Goal: Task Accomplishment & Management: Manage account settings

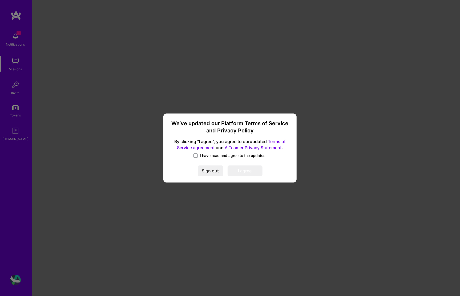
click at [196, 158] on div "I have read and agree to the updates." at bounding box center [230, 156] width 120 height 6
click at [197, 157] on span at bounding box center [195, 155] width 4 height 4
click at [0, 0] on input "I have read and agree to the updates." at bounding box center [0, 0] width 0 height 0
click at [234, 172] on button "I agree" at bounding box center [245, 171] width 35 height 11
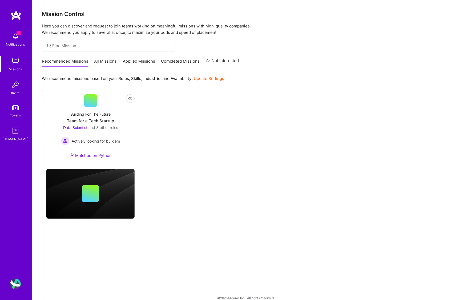
click at [210, 78] on link "Update Settings" at bounding box center [209, 78] width 30 height 5
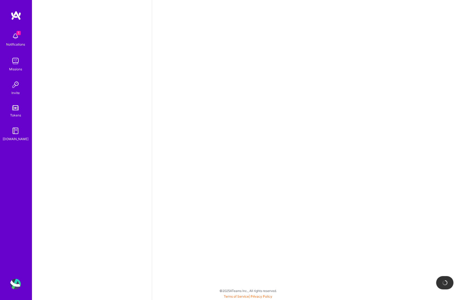
select select "US"
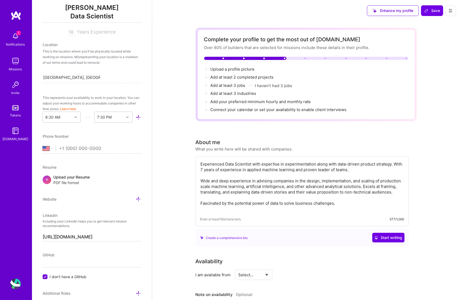
scroll to position [107, 0]
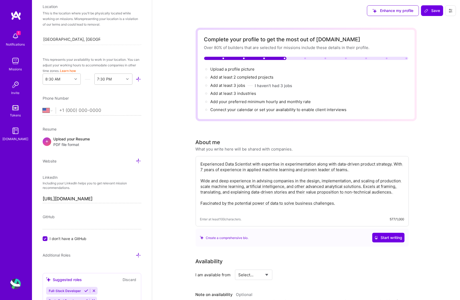
click at [78, 110] on input "tel" at bounding box center [100, 110] width 82 height 15
type input "[PHONE_NUMBER]"
select select "PL"
drag, startPoint x: 69, startPoint y: 110, endPoint x: 57, endPoint y: 110, distance: 11.7
click at [57, 110] on div "[GEOGRAPHIC_DATA] [GEOGRAPHIC_DATA] [GEOGRAPHIC_DATA] [GEOGRAPHIC_DATA] [US_STA…" at bounding box center [92, 110] width 99 height 6
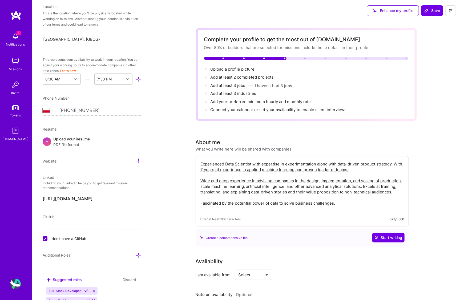
click at [81, 142] on span "PDF file format" at bounding box center [71, 145] width 37 height 6
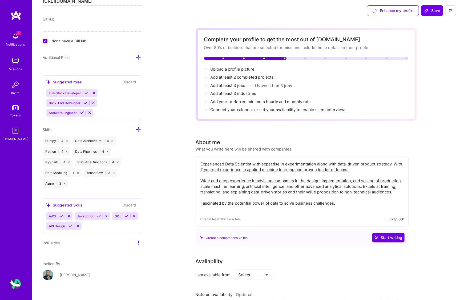
scroll to position [311, 0]
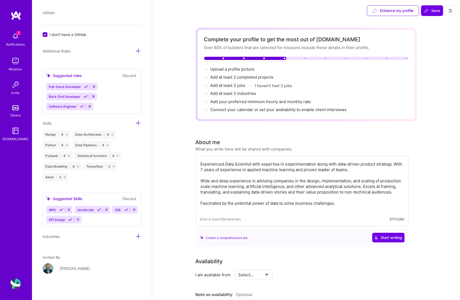
click at [91, 209] on span "JavaScript" at bounding box center [85, 210] width 17 height 4
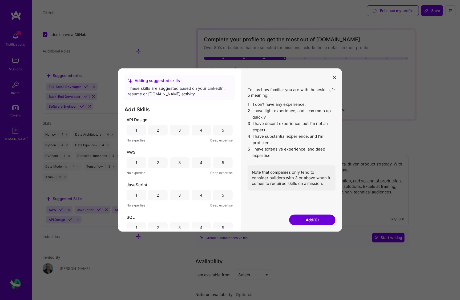
click at [201, 130] on div "4" at bounding box center [201, 130] width 3 height 6
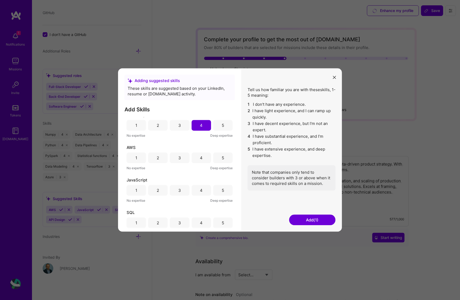
scroll to position [9, 0]
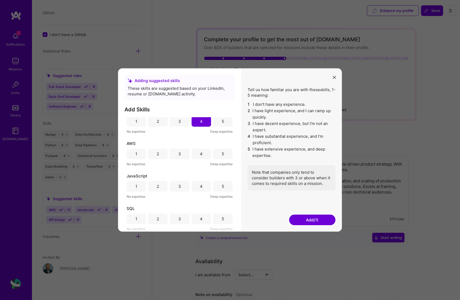
drag, startPoint x: 202, startPoint y: 187, endPoint x: 197, endPoint y: 188, distance: 5.1
click at [201, 188] on div "4" at bounding box center [201, 186] width 19 height 11
click at [202, 219] on div "4" at bounding box center [201, 219] width 19 height 11
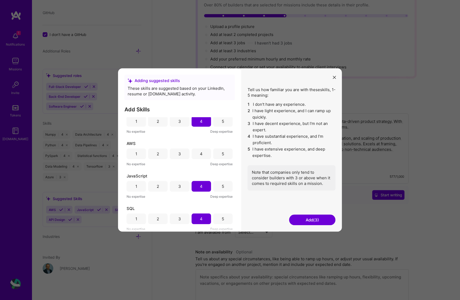
scroll to position [107, 0]
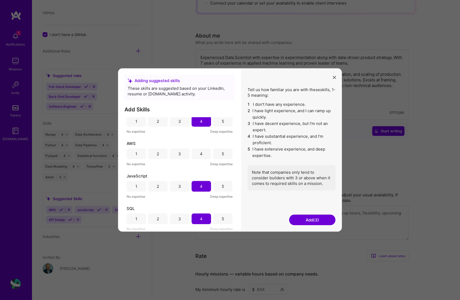
click at [304, 220] on button "Add (3)" at bounding box center [312, 220] width 46 height 11
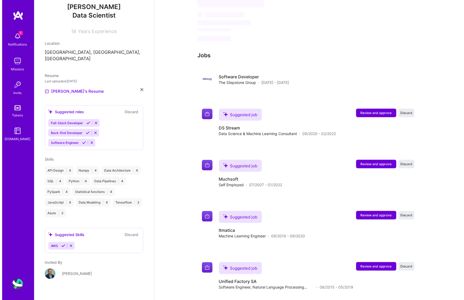
scroll to position [277, 0]
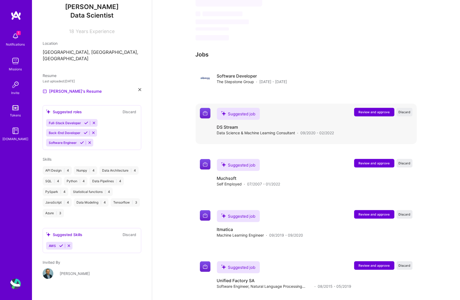
click at [381, 111] on span "Review and approve" at bounding box center [374, 112] width 31 height 5
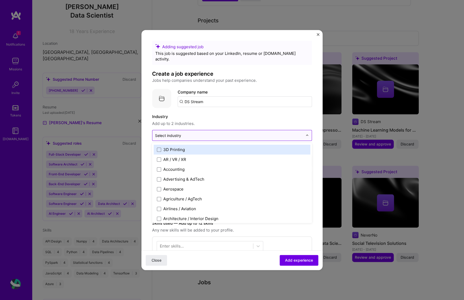
click at [306, 134] on img at bounding box center [307, 135] width 3 height 3
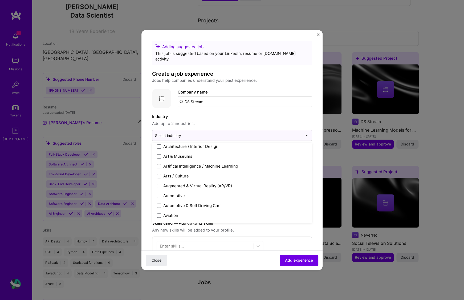
scroll to position [62, 0]
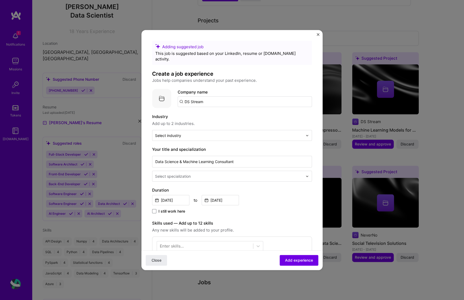
click at [317, 35] on img "Close" at bounding box center [318, 34] width 3 height 3
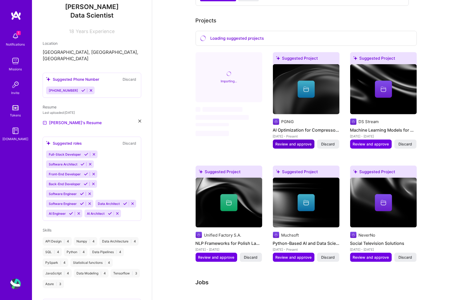
click at [294, 141] on span "Review and approve" at bounding box center [294, 143] width 36 height 5
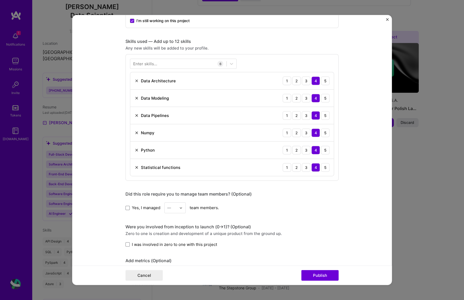
scroll to position [240, 0]
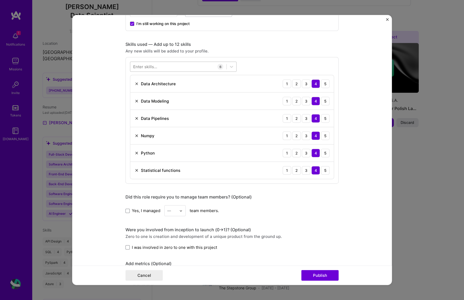
click at [176, 67] on div at bounding box center [178, 66] width 96 height 9
click at [134, 88] on span at bounding box center [135, 88] width 4 height 4
click at [0, 0] on input "checkbox" at bounding box center [0, 0] width 0 height 0
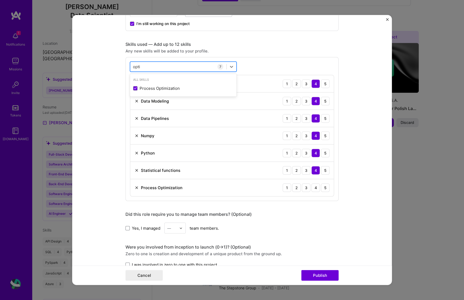
click at [147, 68] on div "opti opti" at bounding box center [178, 66] width 96 height 9
click at [125, 66] on div "option Process Optimization, selected. option Process Optimization selected, 0 …" at bounding box center [231, 129] width 213 height 144
type input "o"
click at [134, 88] on span at bounding box center [135, 88] width 4 height 4
click at [0, 0] on input "checkbox" at bounding box center [0, 0] width 0 height 0
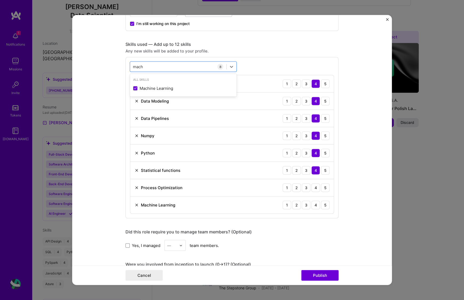
type input "mach"
click at [263, 58] on div "option Machine Learning, selected. option Machine Learning selected, 0 of 2. 1 …" at bounding box center [231, 137] width 213 height 161
click at [315, 205] on div "4" at bounding box center [315, 205] width 9 height 9
click at [315, 187] on div "4" at bounding box center [315, 187] width 9 height 9
click at [302, 101] on div "3" at bounding box center [306, 101] width 9 height 9
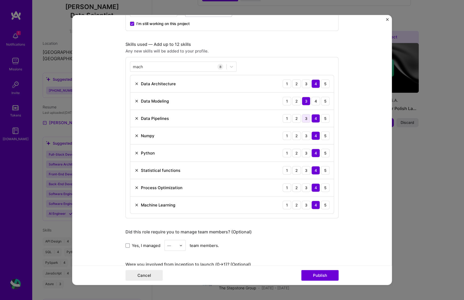
click at [305, 118] on div "3" at bounding box center [306, 118] width 9 height 9
click at [313, 101] on div "4" at bounding box center [315, 101] width 9 height 9
click at [313, 119] on div "4" at bounding box center [315, 118] width 9 height 9
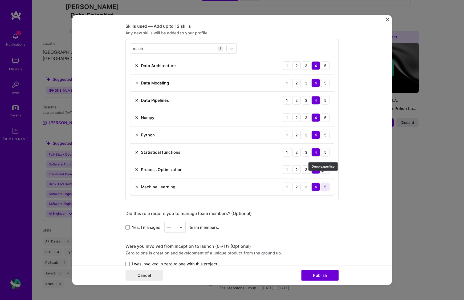
scroll to position [266, 0]
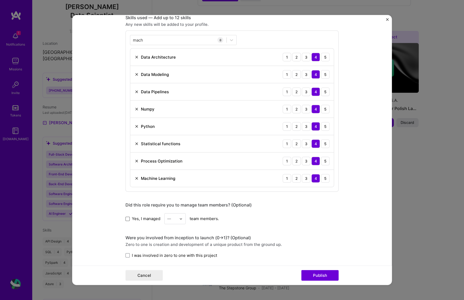
click at [125, 217] on span at bounding box center [127, 219] width 4 height 4
click at [0, 0] on input "Yes, I managed" at bounding box center [0, 0] width 0 height 0
click at [176, 216] on div "—" at bounding box center [172, 218] width 15 height 10
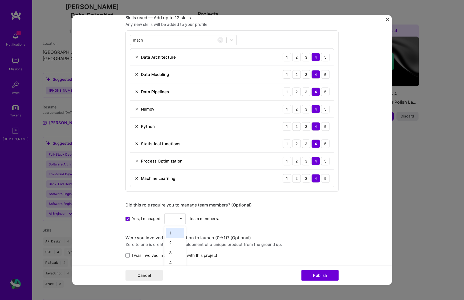
scroll to position [284, 0]
click at [175, 238] on div "2" at bounding box center [175, 243] width 18 height 10
click at [293, 220] on div "Yes, I managed option 2, selected. Select is focused ,type to refine list, pres…" at bounding box center [231, 218] width 213 height 11
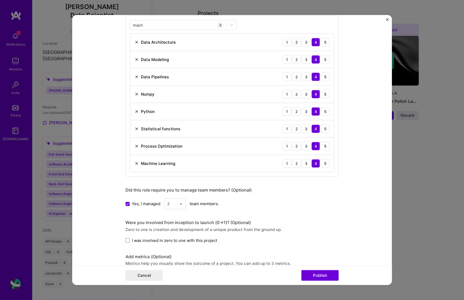
scroll to position [346, 0]
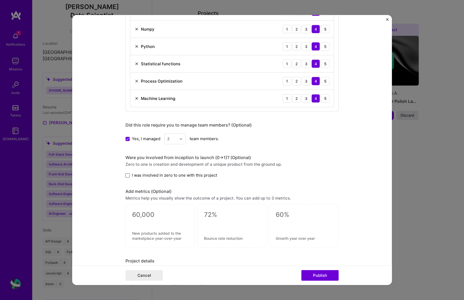
click at [127, 174] on span at bounding box center [127, 175] width 4 height 4
click at [0, 0] on input "I was involved in zero to one with this project" at bounding box center [0, 0] width 0 height 0
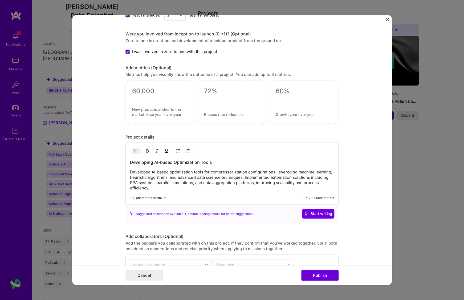
scroll to position [480, 0]
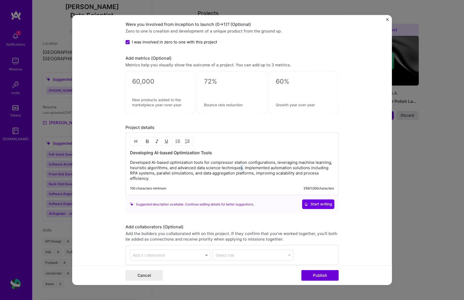
drag, startPoint x: 241, startPoint y: 165, endPoint x: 238, endPoint y: 165, distance: 2.9
click at [238, 165] on p "Developed AI-based optimization tools for compressor station configurations, le…" at bounding box center [232, 170] width 204 height 21
click at [209, 178] on p "Developed AI-based optimization tools for compressor station configurations, le…" at bounding box center [232, 170] width 204 height 21
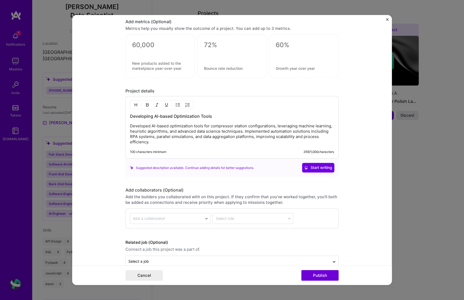
scroll to position [525, 0]
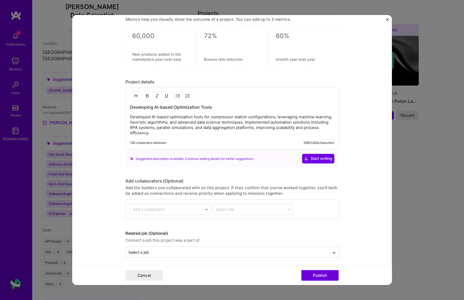
click at [111, 192] on form "Editing suggested project This project is suggested based on your LinkedIn, res…" at bounding box center [232, 150] width 320 height 270
click at [317, 275] on button "Publish" at bounding box center [319, 275] width 37 height 11
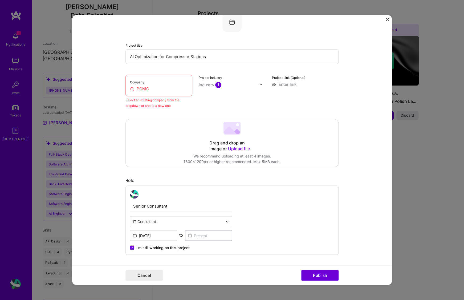
scroll to position [35, 0]
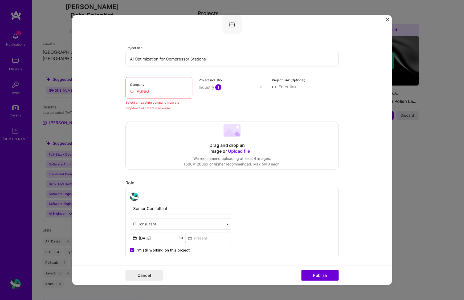
click at [158, 92] on input "PGNiG" at bounding box center [159, 91] width 58 height 6
click at [161, 89] on input "PGNiG" at bounding box center [159, 91] width 58 height 6
drag, startPoint x: 148, startPoint y: 90, endPoint x: 130, endPoint y: 91, distance: 17.9
click at [130, 91] on input "PGNiG" at bounding box center [159, 91] width 58 height 6
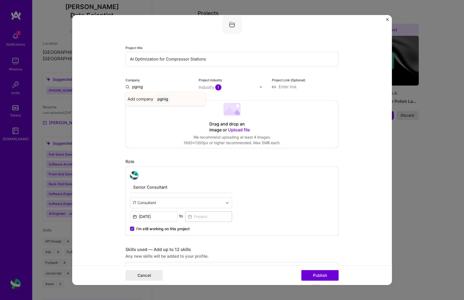
type input "pgnig"
click at [161, 99] on div "pgnig" at bounding box center [162, 98] width 15 height 9
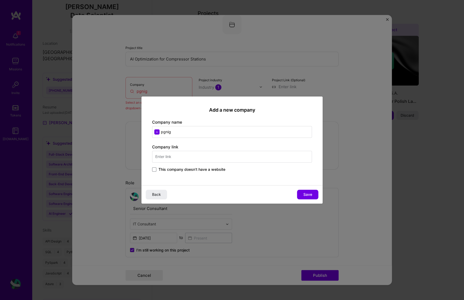
click at [181, 157] on input "text" at bounding box center [232, 157] width 160 height 12
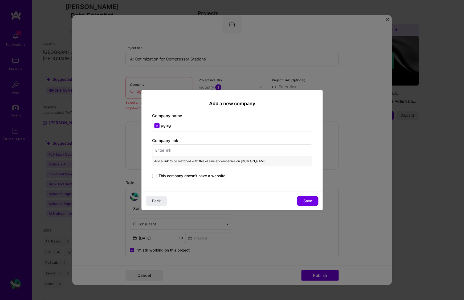
paste input "[URL][DOMAIN_NAME]"
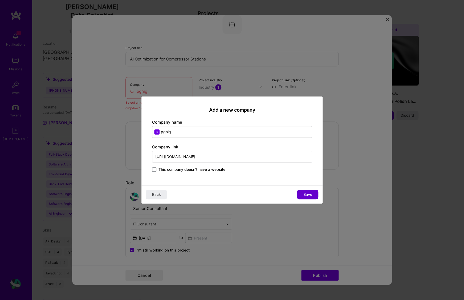
type input "[URL][DOMAIN_NAME]"
click at [304, 196] on span "Save" at bounding box center [307, 194] width 9 height 5
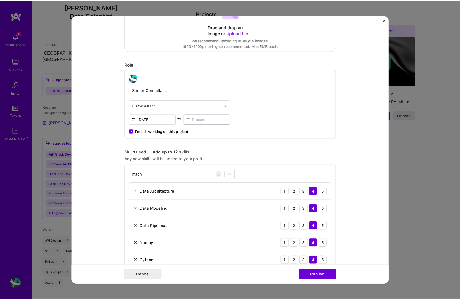
scroll to position [141, 0]
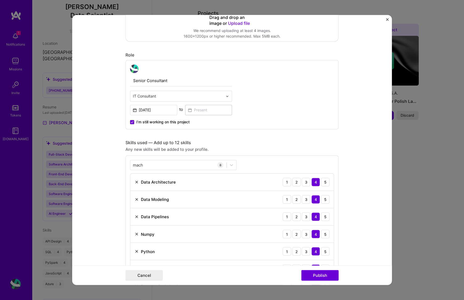
click at [164, 123] on span "I’m still working on this project" at bounding box center [162, 121] width 53 height 5
click at [0, 0] on input "I’m still working on this project" at bounding box center [0, 0] width 0 height 0
click at [195, 110] on input at bounding box center [208, 110] width 47 height 10
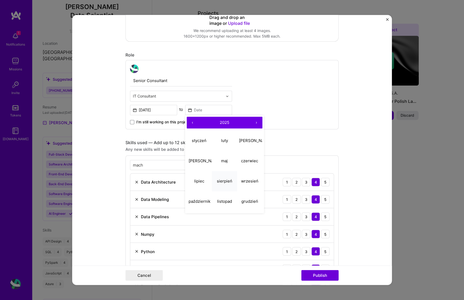
click at [227, 181] on abbr "sierpień" at bounding box center [224, 181] width 15 height 5
type input "[DATE]"
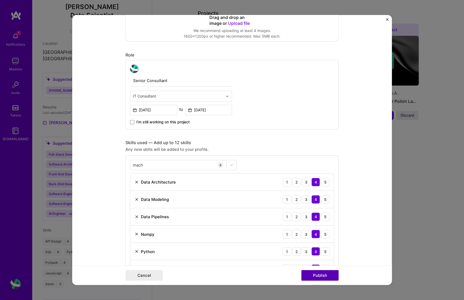
click at [308, 274] on button "Publish" at bounding box center [319, 275] width 37 height 11
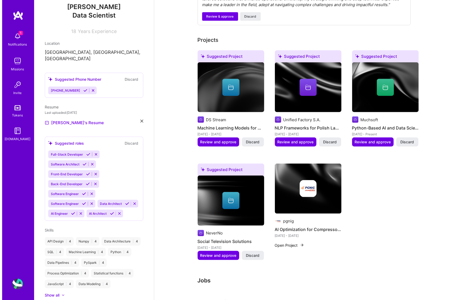
scroll to position [284, 0]
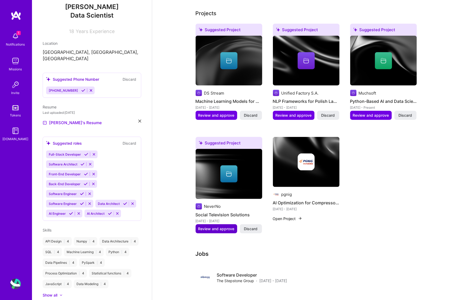
click at [221, 229] on span "Review and approve" at bounding box center [216, 228] width 36 height 5
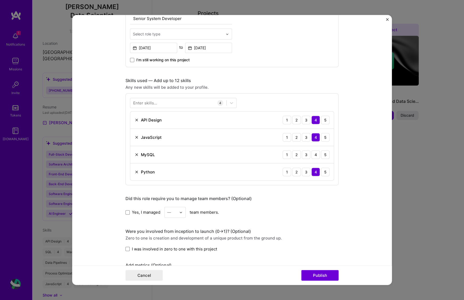
scroll to position [213, 0]
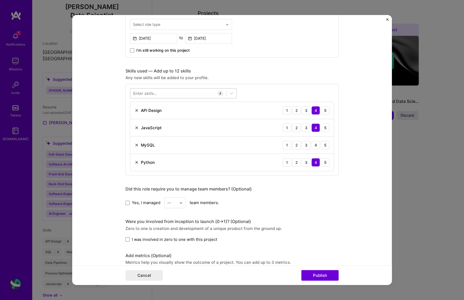
click at [180, 94] on div at bounding box center [178, 93] width 96 height 9
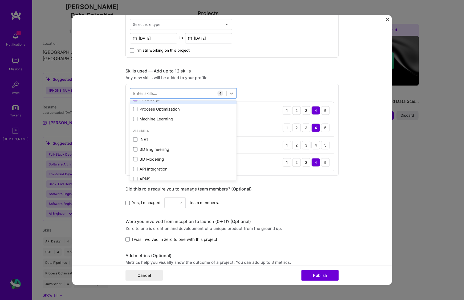
scroll to position [133, 0]
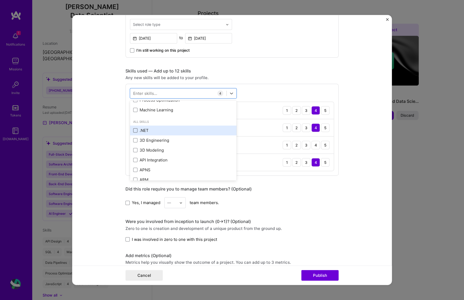
click at [135, 131] on span at bounding box center [135, 130] width 4 height 4
click at [0, 0] on input "checkbox" at bounding box center [0, 0] width 0 height 0
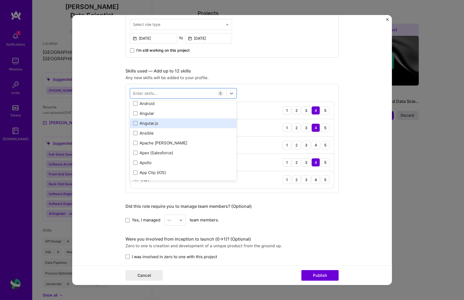
scroll to position [400, 0]
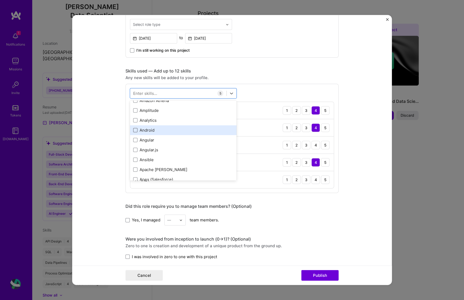
click at [133, 131] on span at bounding box center [135, 130] width 4 height 4
click at [0, 0] on input "checkbox" at bounding box center [0, 0] width 0 height 0
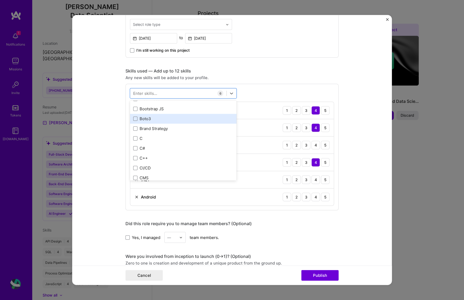
scroll to position [666, 0]
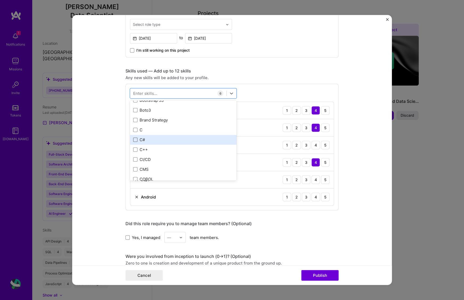
click at [134, 139] on span at bounding box center [135, 139] width 4 height 4
click at [0, 0] on input "checkbox" at bounding box center [0, 0] width 0 height 0
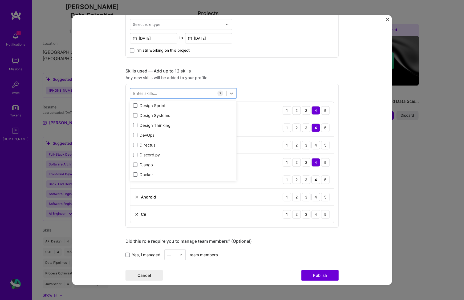
scroll to position [1092, 0]
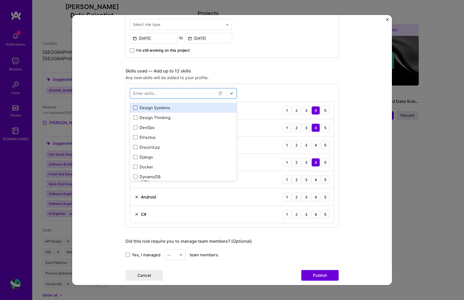
click at [133, 108] on span at bounding box center [135, 108] width 4 height 4
click at [0, 0] on input "checkbox" at bounding box center [0, 0] width 0 height 0
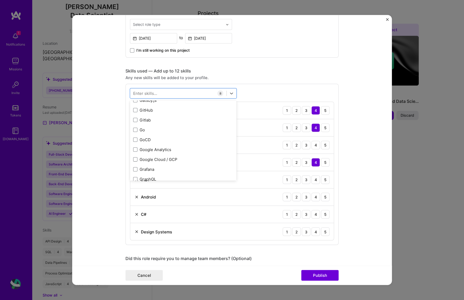
scroll to position [1545, 0]
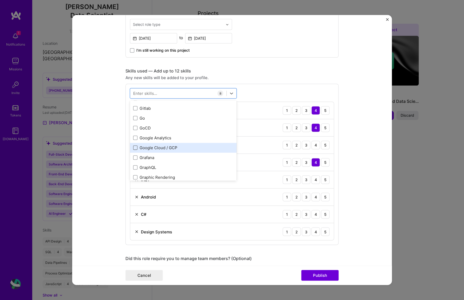
click at [133, 148] on span at bounding box center [135, 147] width 4 height 4
click at [0, 0] on input "checkbox" at bounding box center [0, 0] width 0 height 0
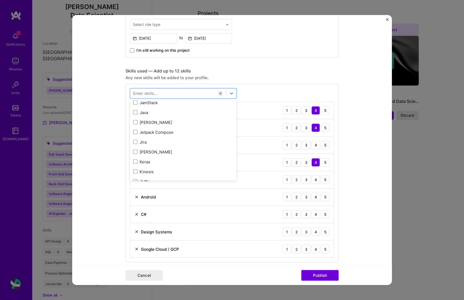
scroll to position [1812, 0]
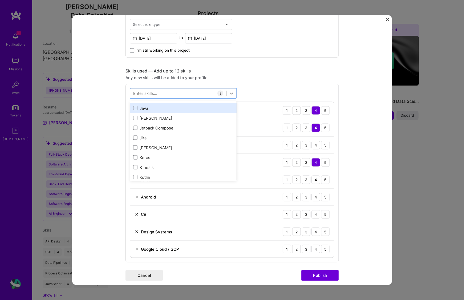
click at [133, 109] on label at bounding box center [135, 108] width 4 height 4
click at [0, 0] on input "checkbox" at bounding box center [0, 0] width 0 height 0
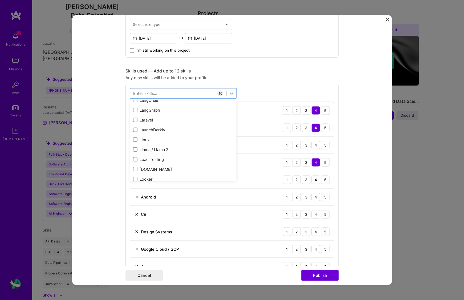
scroll to position [1945, 0]
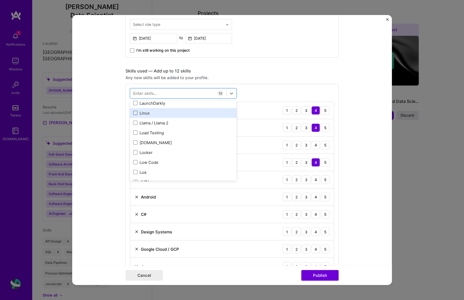
click at [133, 113] on span at bounding box center [135, 113] width 4 height 4
click at [0, 0] on input "checkbox" at bounding box center [0, 0] width 0 height 0
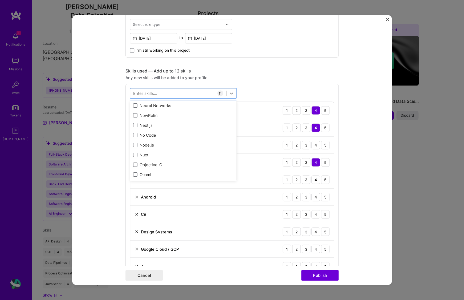
scroll to position [2265, 0]
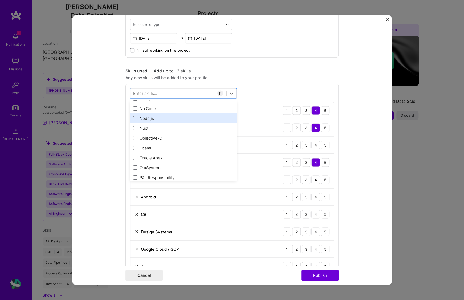
click at [133, 120] on span at bounding box center [135, 118] width 4 height 4
click at [0, 0] on input "checkbox" at bounding box center [0, 0] width 0 height 0
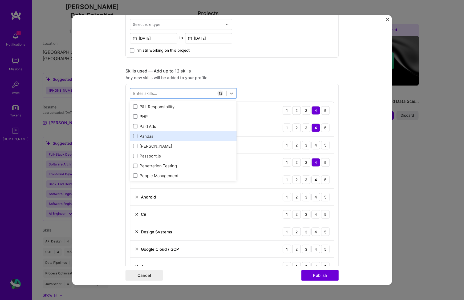
scroll to position [2345, 0]
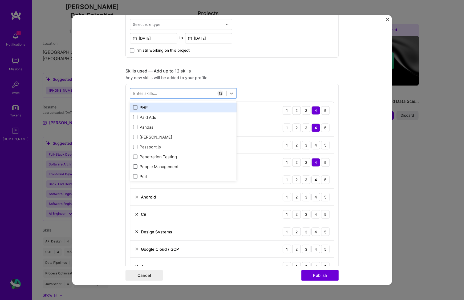
click at [134, 106] on span at bounding box center [135, 107] width 4 height 4
click at [0, 0] on input "checkbox" at bounding box center [0, 0] width 0 height 0
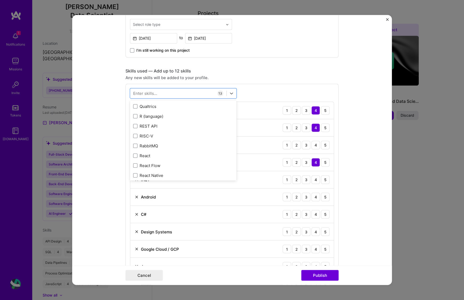
scroll to position [2638, 0]
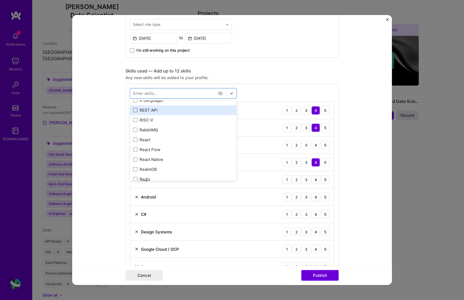
click at [133, 111] on span at bounding box center [135, 110] width 4 height 4
click at [0, 0] on input "checkbox" at bounding box center [0, 0] width 0 height 0
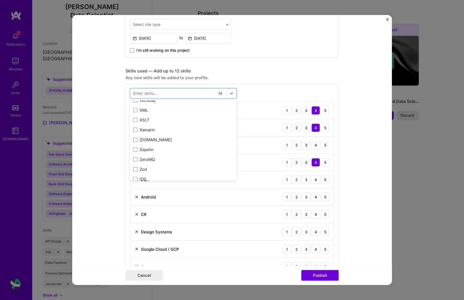
scroll to position [3670, 0]
click at [260, 87] on div "Enter skills... 14 API Design 1 2 3 4 5 JavaScript 1 2 3 4 5 MySQL 1 2 3 4 5 Py…" at bounding box center [231, 216] width 213 height 265
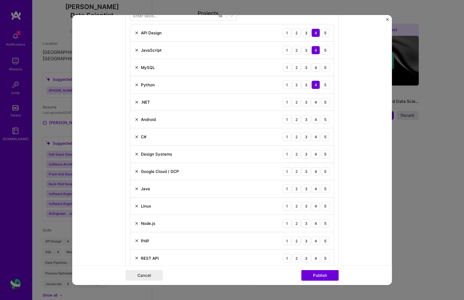
scroll to position [320, 0]
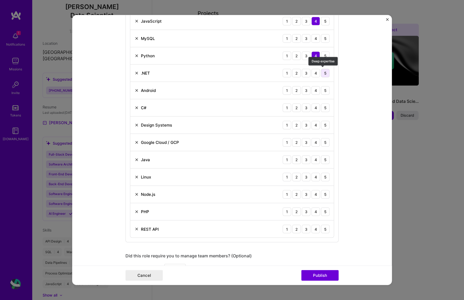
click at [323, 74] on div "5" at bounding box center [325, 73] width 9 height 9
click at [306, 88] on div "3" at bounding box center [306, 90] width 9 height 9
click at [324, 109] on div "5" at bounding box center [325, 107] width 9 height 9
click at [313, 124] on div "4" at bounding box center [315, 125] width 9 height 9
click at [307, 141] on div "3" at bounding box center [306, 142] width 9 height 9
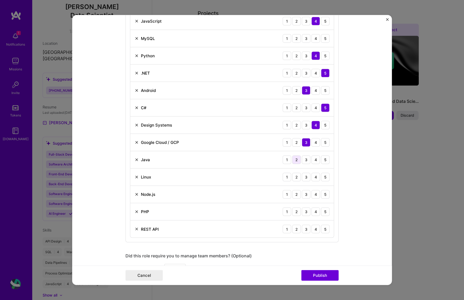
click at [296, 160] on div "2" at bounding box center [296, 159] width 9 height 9
click at [306, 177] on div "3" at bounding box center [306, 177] width 9 height 9
click at [315, 195] on div "4" at bounding box center [315, 194] width 9 height 9
click at [298, 212] on div "2" at bounding box center [296, 211] width 9 height 9
click at [313, 229] on div "4" at bounding box center [315, 229] width 9 height 9
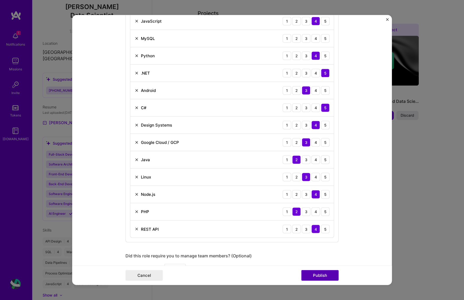
click at [320, 276] on button "Publish" at bounding box center [319, 275] width 37 height 11
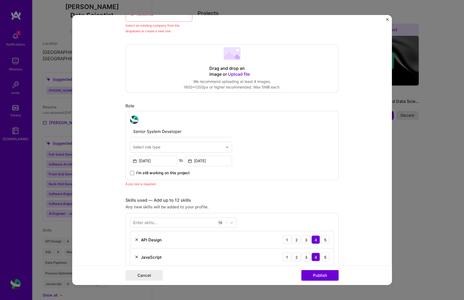
scroll to position [168, 0]
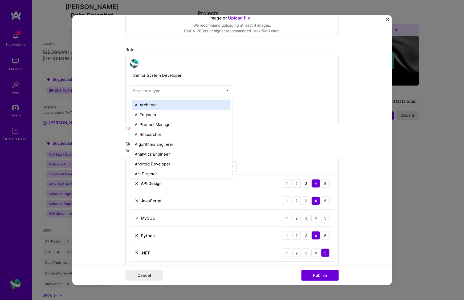
click at [159, 89] on input "text" at bounding box center [178, 91] width 90 height 6
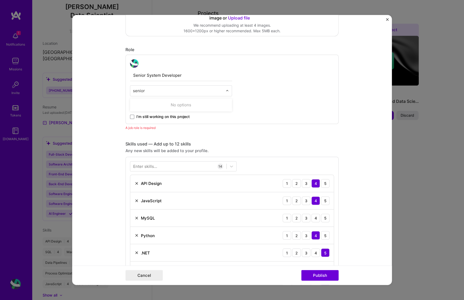
drag, startPoint x: 158, startPoint y: 91, endPoint x: 119, endPoint y: 91, distance: 38.6
click at [119, 91] on form "Editing suggested project This project is suggested based on your LinkedIn, res…" at bounding box center [232, 150] width 320 height 270
type input "Syste"
click at [142, 105] on div "Systems Engineer" at bounding box center [181, 105] width 99 height 10
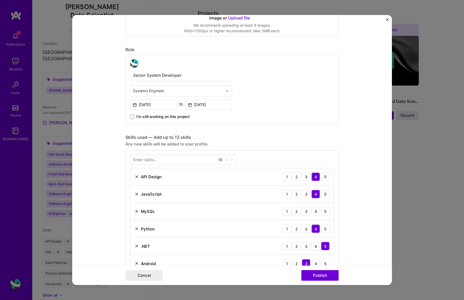
click at [279, 106] on div "Senior System Developer option Systems Engineer, selected. Select is focused ,t…" at bounding box center [231, 89] width 213 height 69
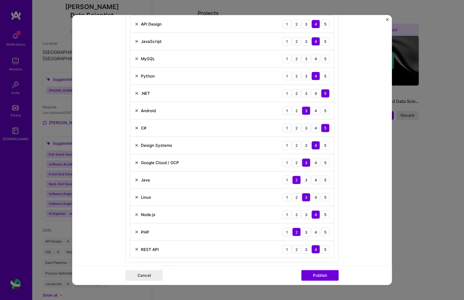
scroll to position [301, 0]
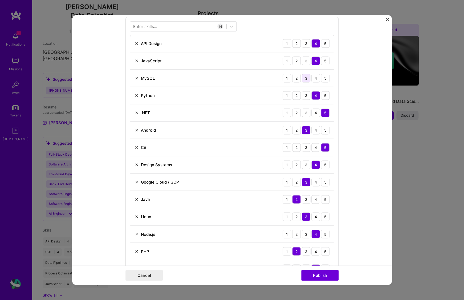
click at [306, 77] on div "3" at bounding box center [306, 78] width 9 height 9
click at [135, 94] on img at bounding box center [137, 95] width 4 height 4
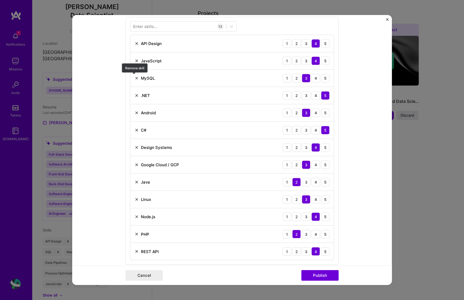
click at [135, 76] on img at bounding box center [137, 78] width 4 height 4
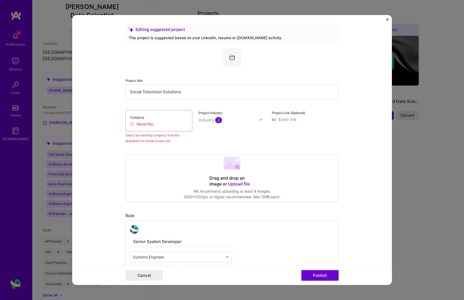
scroll to position [0, 0]
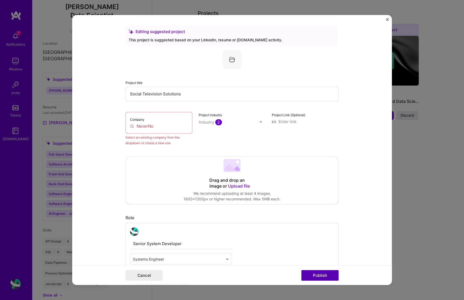
click at [326, 274] on button "Publish" at bounding box center [319, 275] width 37 height 11
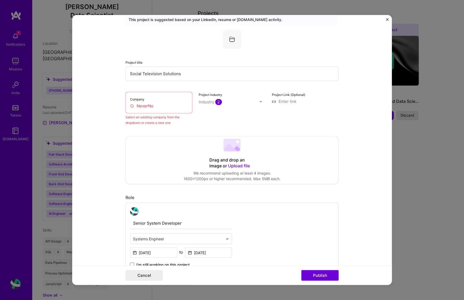
scroll to position [35, 0]
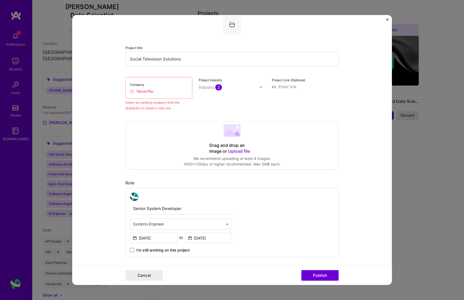
drag, startPoint x: 154, startPoint y: 90, endPoint x: 127, endPoint y: 90, distance: 26.6
click at [127, 90] on div "Company NeverNo" at bounding box center [158, 88] width 67 height 22
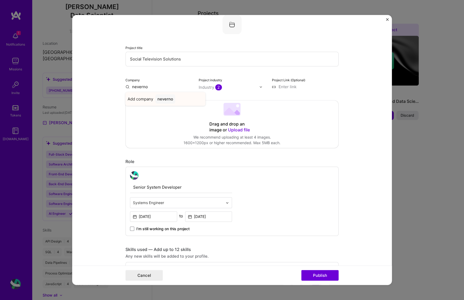
type input "neverno"
click at [139, 100] on span "Add company" at bounding box center [141, 99] width 26 height 6
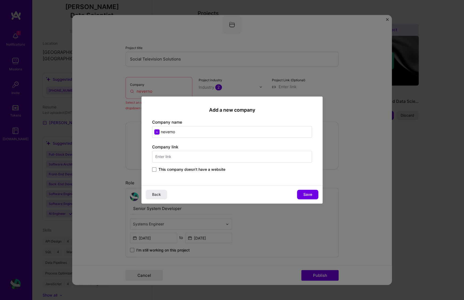
click at [177, 157] on input "text" at bounding box center [232, 157] width 160 height 12
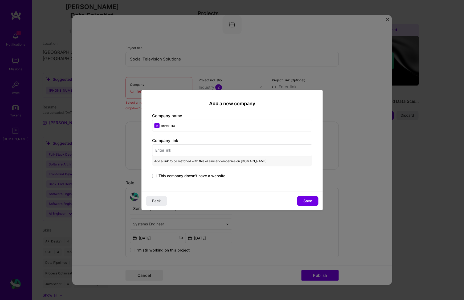
paste input "[URL][DOMAIN_NAME]"
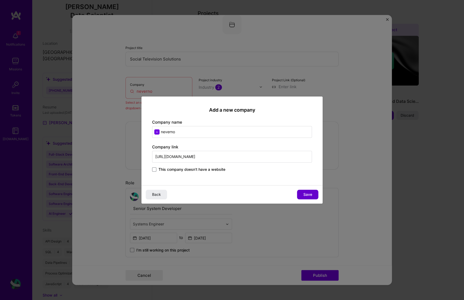
type input "[URL][DOMAIN_NAME]"
click at [302, 194] on button "Save" at bounding box center [307, 195] width 21 height 10
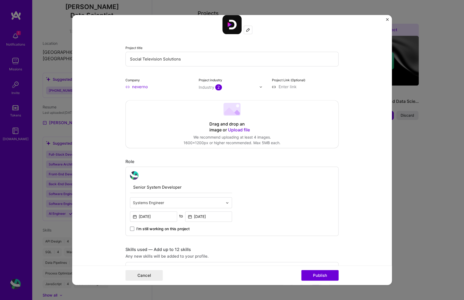
click at [275, 87] on input at bounding box center [305, 87] width 67 height 6
click at [287, 84] on input at bounding box center [305, 87] width 67 height 6
paste input "[URL][DOMAIN_NAME]"
type input "[URL][DOMAIN_NAME]"
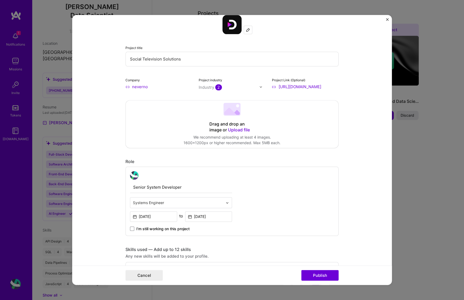
click at [327, 105] on div "Drag and drop an image or Upload file Upload file We recommend uploading at lea…" at bounding box center [232, 123] width 213 height 47
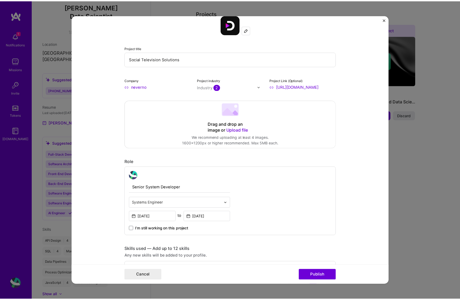
scroll to position [0, 0]
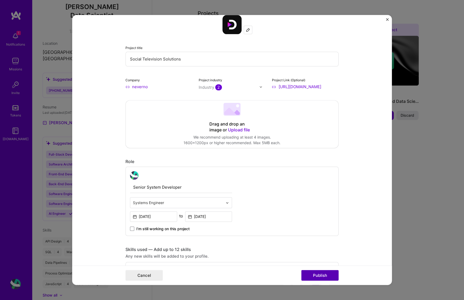
click at [316, 274] on button "Publish" at bounding box center [319, 275] width 37 height 11
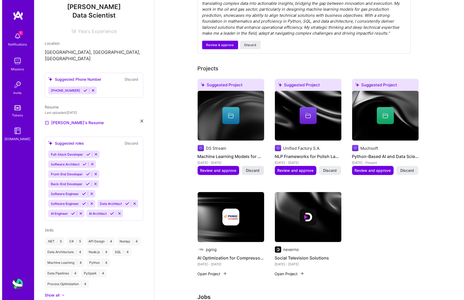
scroll to position [204, 0]
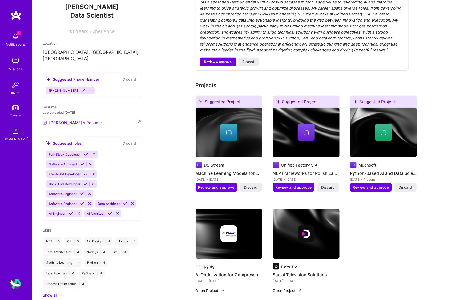
click at [294, 247] on img at bounding box center [306, 234] width 67 height 50
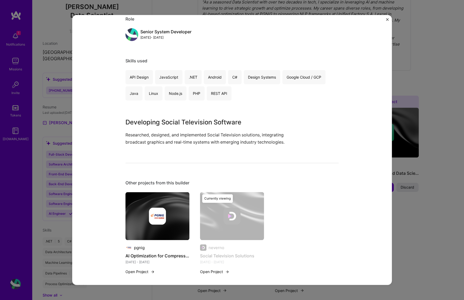
scroll to position [72, 0]
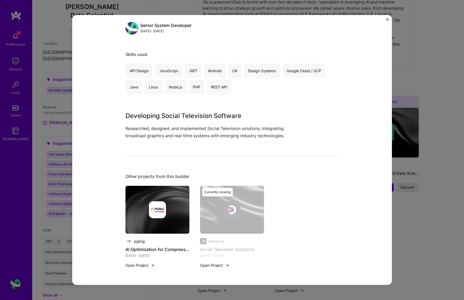
click at [421, 87] on div "Social Television Solutions neverno Media, Entertainment Project link Role Seni…" at bounding box center [232, 150] width 464 height 300
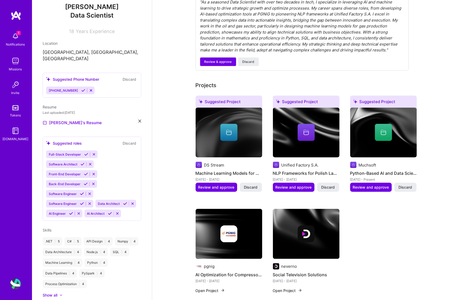
click at [381, 224] on div "Suggested Project DS Stream Machine Learning Models for Gas Production [DATE] -…" at bounding box center [306, 198] width 221 height 204
click at [299, 185] on span "Review and approve" at bounding box center [294, 187] width 36 height 5
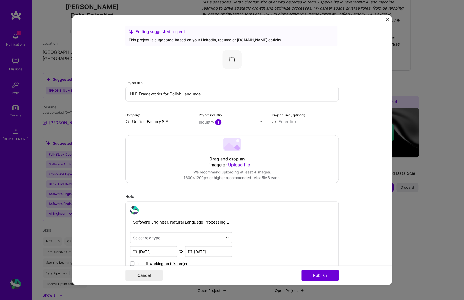
click at [289, 120] on input at bounding box center [305, 122] width 67 height 6
paste input "[URL][DOMAIN_NAME]"
type input "[URL][DOMAIN_NAME]"
click at [289, 138] on div "Drag and drop an image or Upload file Upload file We recommend uploading at lea…" at bounding box center [232, 158] width 213 height 47
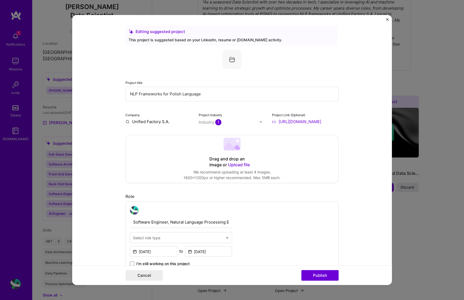
scroll to position [0, 0]
click at [306, 122] on input "[URL][DOMAIN_NAME]" at bounding box center [305, 122] width 67 height 6
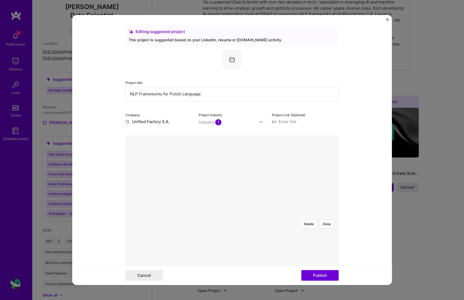
click at [289, 215] on div "Delete Done" at bounding box center [231, 215] width 213 height 0
click at [312, 219] on button "Delete" at bounding box center [309, 223] width 17 height 9
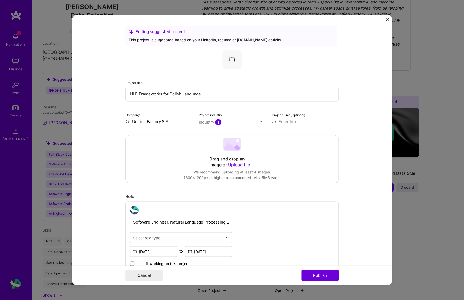
click at [288, 121] on input at bounding box center [305, 122] width 67 height 6
paste input "[URL][DOMAIN_NAME]"
type input "[URL][DOMAIN_NAME]"
click at [356, 147] on form "Editing suggested project This project is suggested based on your LinkedIn, res…" at bounding box center [232, 150] width 320 height 270
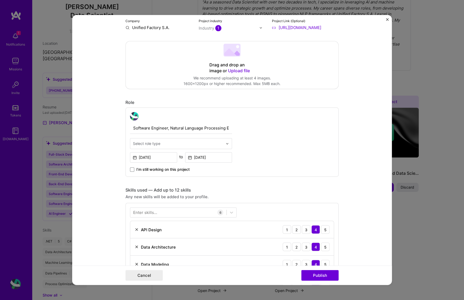
scroll to position [107, 0]
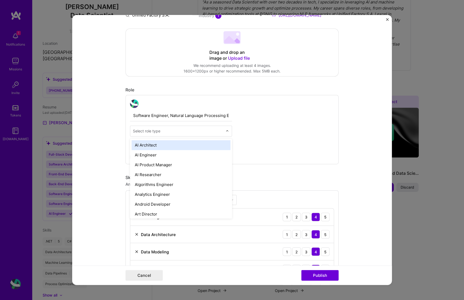
click at [181, 132] on input "text" at bounding box center [178, 131] width 90 height 6
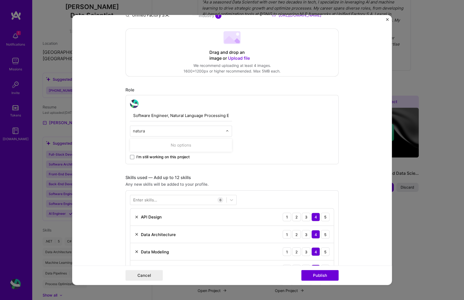
type input "natural"
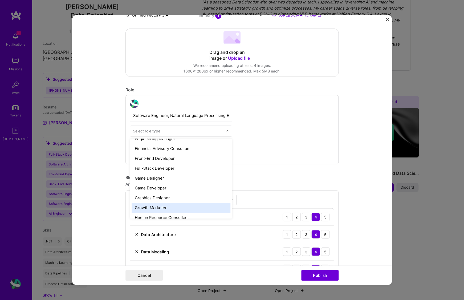
scroll to position [334, 0]
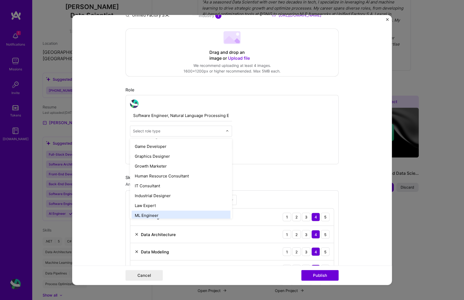
click at [166, 213] on div "ML Engineer" at bounding box center [181, 215] width 99 height 10
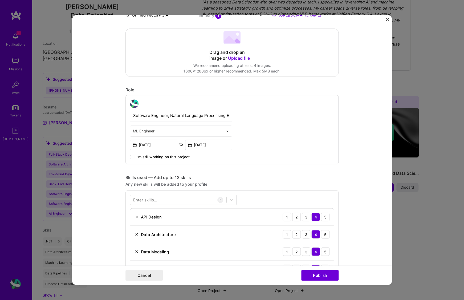
click at [267, 149] on div "Software Engineer, Natural Language Processing Engineer ML Engineer [DATE] to […" at bounding box center [231, 129] width 213 height 69
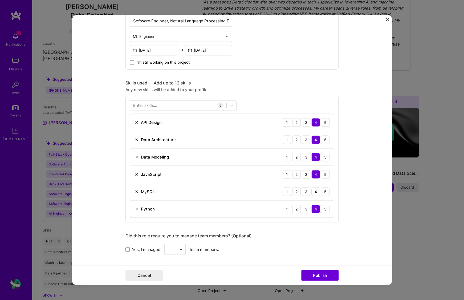
scroll to position [213, 0]
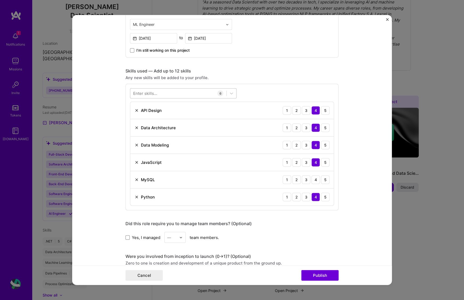
click at [174, 93] on div at bounding box center [178, 93] width 96 height 9
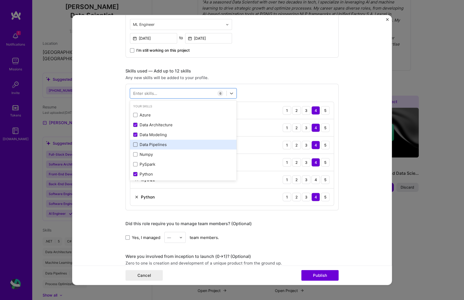
click at [134, 145] on span at bounding box center [135, 145] width 4 height 4
click at [0, 0] on input "checkbox" at bounding box center [0, 0] width 0 height 0
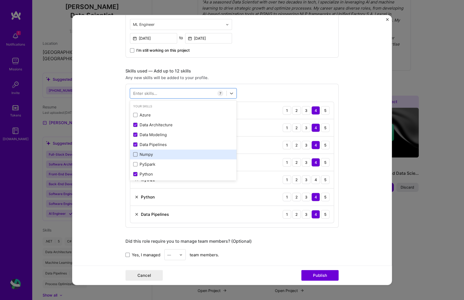
click at [133, 154] on span at bounding box center [135, 154] width 4 height 4
click at [0, 0] on input "checkbox" at bounding box center [0, 0] width 0 height 0
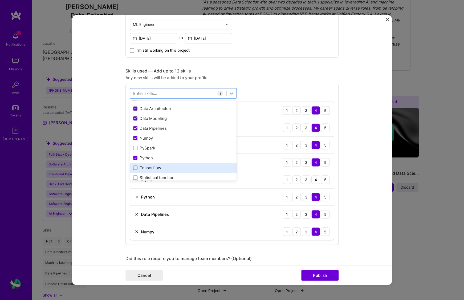
scroll to position [27, 0]
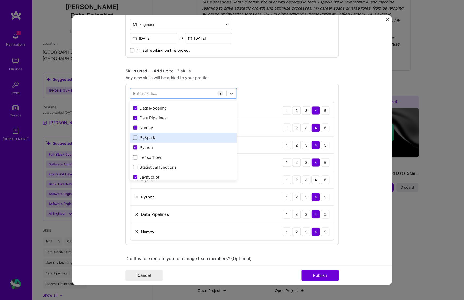
click at [135, 139] on label at bounding box center [135, 138] width 4 height 4
click at [0, 0] on input "checkbox" at bounding box center [0, 0] width 0 height 0
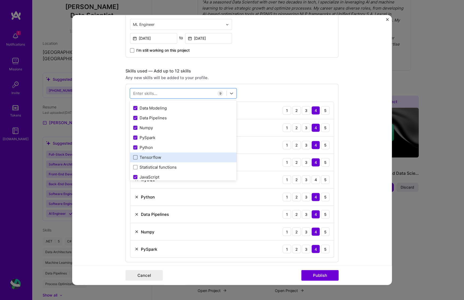
click at [133, 156] on span at bounding box center [135, 157] width 4 height 4
click at [0, 0] on input "checkbox" at bounding box center [0, 0] width 0 height 0
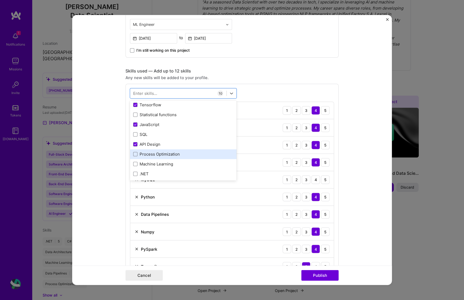
scroll to position [80, 0]
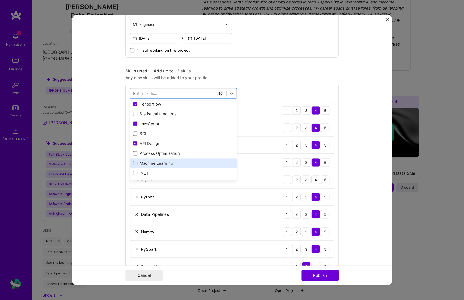
click at [133, 162] on span at bounding box center [135, 163] width 4 height 4
click at [0, 0] on input "checkbox" at bounding box center [0, 0] width 0 height 0
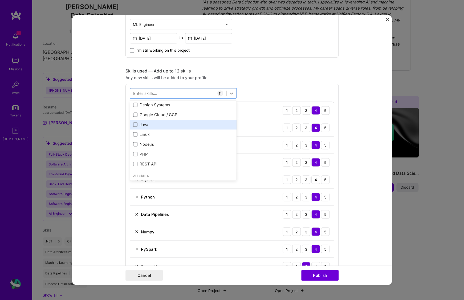
scroll to position [187, 0]
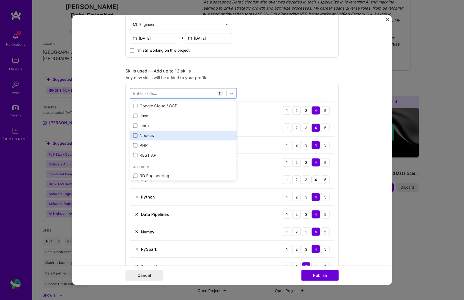
click at [133, 136] on span at bounding box center [135, 135] width 4 height 4
click at [0, 0] on input "checkbox" at bounding box center [0, 0] width 0 height 0
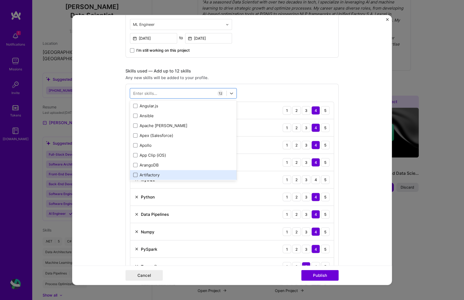
scroll to position [506, 0]
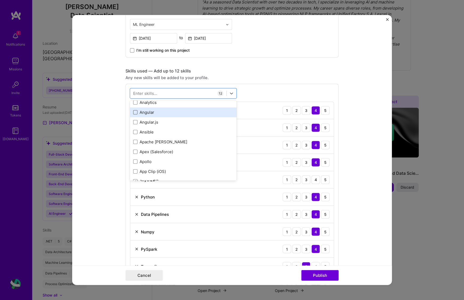
click at [133, 112] on span at bounding box center [135, 112] width 4 height 4
click at [0, 0] on input "checkbox" at bounding box center [0, 0] width 0 height 0
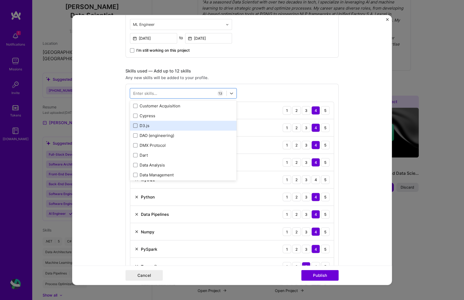
click at [133, 125] on span at bounding box center [135, 125] width 4 height 4
click at [0, 0] on input "checkbox" at bounding box center [0, 0] width 0 height 0
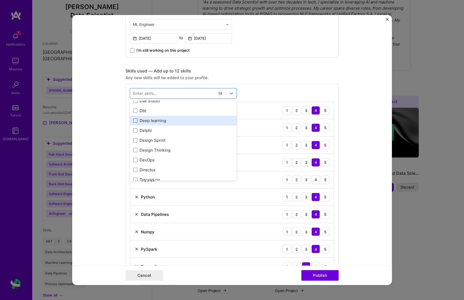
click at [135, 121] on span at bounding box center [135, 120] width 4 height 4
click at [0, 0] on input "checkbox" at bounding box center [0, 0] width 0 height 0
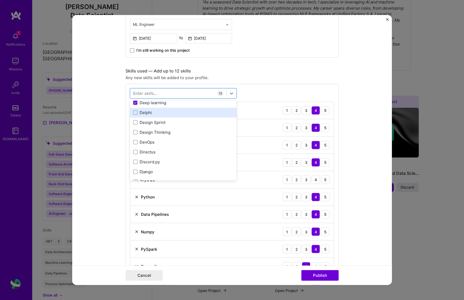
scroll to position [1172, 0]
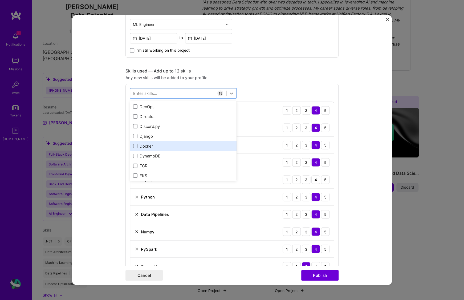
click at [133, 145] on span at bounding box center [135, 146] width 4 height 4
click at [0, 0] on input "checkbox" at bounding box center [0, 0] width 0 height 0
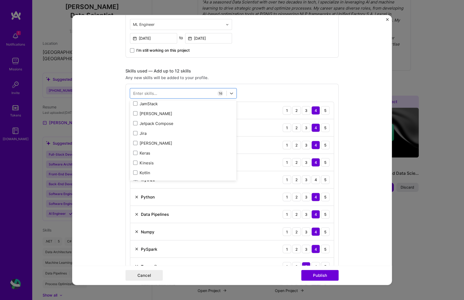
scroll to position [1865, 0]
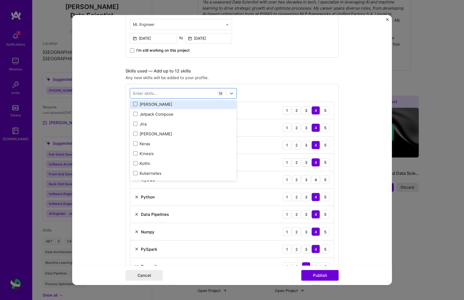
click at [133, 104] on span at bounding box center [135, 104] width 4 height 4
click at [0, 0] on input "checkbox" at bounding box center [0, 0] width 0 height 0
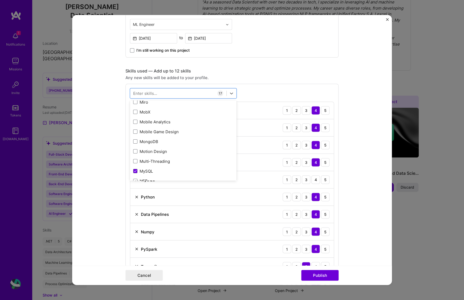
scroll to position [2185, 0]
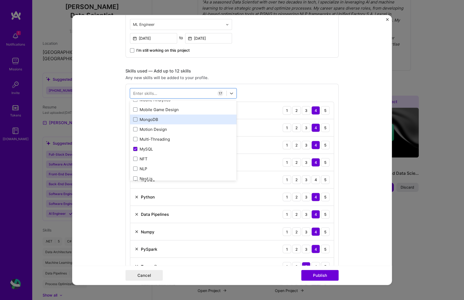
click at [133, 121] on div "MongoDB" at bounding box center [183, 120] width 100 height 6
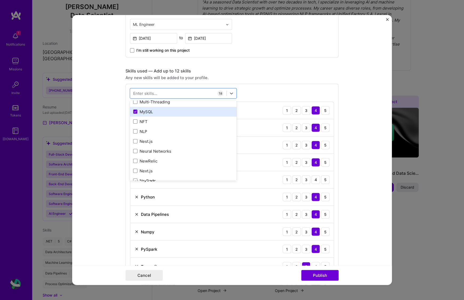
scroll to position [2238, 0]
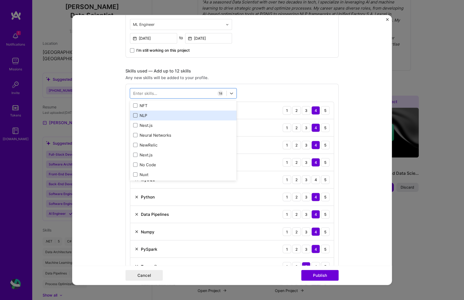
click at [135, 116] on span at bounding box center [135, 115] width 4 height 4
click at [0, 0] on input "checkbox" at bounding box center [0, 0] width 0 height 0
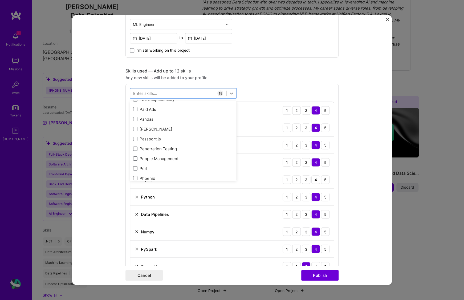
scroll to position [2371, 0]
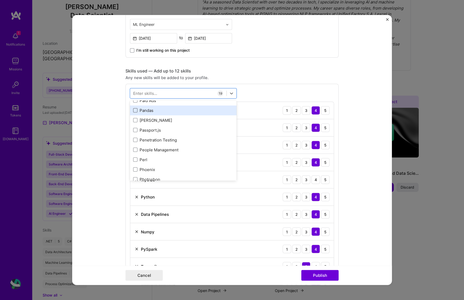
click at [133, 111] on span at bounding box center [135, 110] width 4 height 4
click at [0, 0] on input "checkbox" at bounding box center [0, 0] width 0 height 0
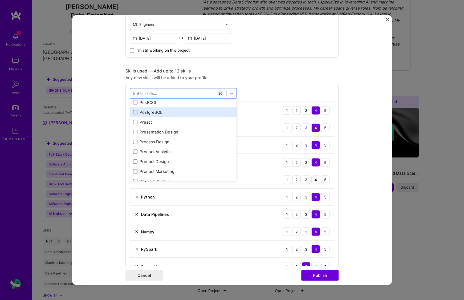
click at [133, 114] on span at bounding box center [135, 112] width 4 height 4
click at [0, 0] on input "checkbox" at bounding box center [0, 0] width 0 height 0
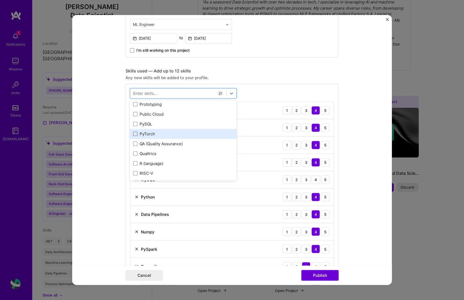
click at [133, 133] on span at bounding box center [135, 134] width 4 height 4
click at [0, 0] on input "checkbox" at bounding box center [0, 0] width 0 height 0
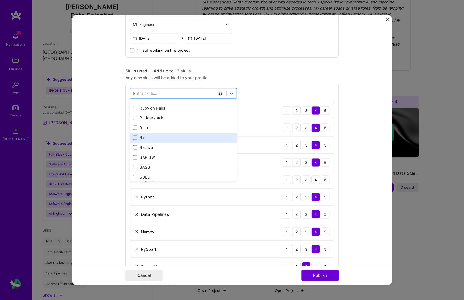
scroll to position [2771, 0]
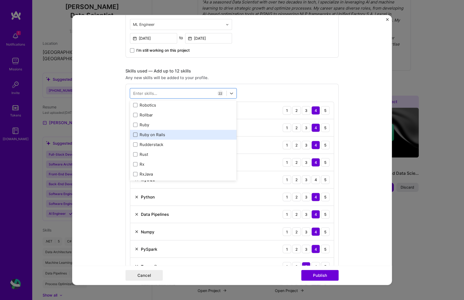
click at [133, 133] on span at bounding box center [135, 134] width 4 height 4
click at [0, 0] on input "checkbox" at bounding box center [0, 0] width 0 height 0
click at [342, 75] on form "Editing suggested project This project is suggested based on your LinkedIn, res…" at bounding box center [232, 150] width 320 height 270
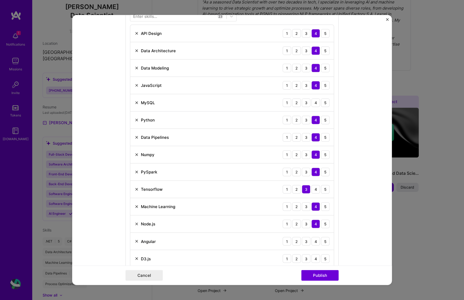
scroll to position [293, 0]
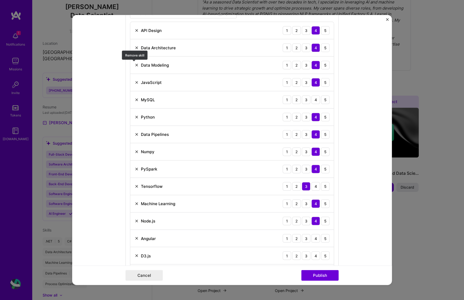
click at [135, 65] on img at bounding box center [137, 65] width 4 height 4
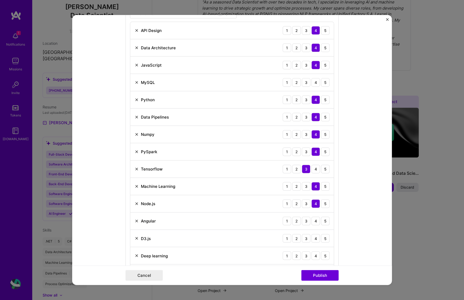
click at [135, 48] on img at bounding box center [137, 48] width 4 height 4
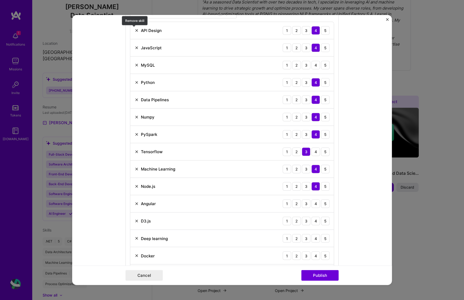
click at [135, 29] on img at bounding box center [137, 30] width 4 height 4
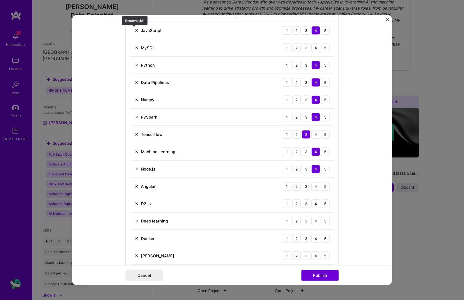
click at [135, 30] on img at bounding box center [137, 30] width 4 height 4
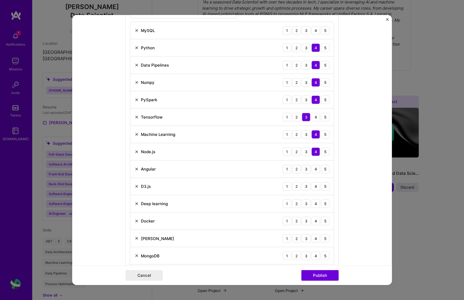
click at [135, 31] on img at bounding box center [137, 30] width 4 height 4
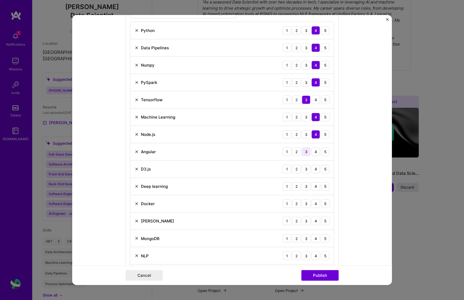
click at [303, 151] on div "3" at bounding box center [306, 151] width 9 height 9
click at [305, 167] on div "3" at bounding box center [306, 169] width 9 height 9
click at [315, 184] on div "4" at bounding box center [315, 186] width 9 height 9
click at [135, 203] on img at bounding box center [137, 203] width 4 height 4
click at [305, 204] on div "3" at bounding box center [306, 203] width 9 height 9
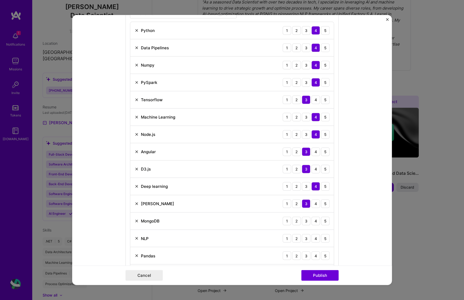
scroll to position [320, 0]
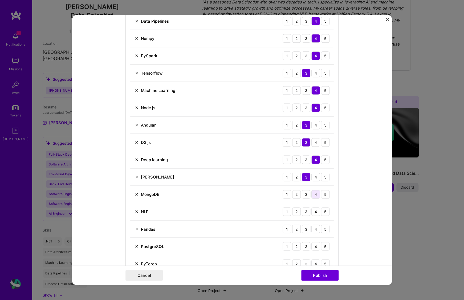
click at [314, 195] on div "4" at bounding box center [315, 194] width 9 height 9
click at [314, 209] on div "4" at bounding box center [315, 211] width 9 height 9
click at [308, 229] on div "3" at bounding box center [306, 229] width 9 height 9
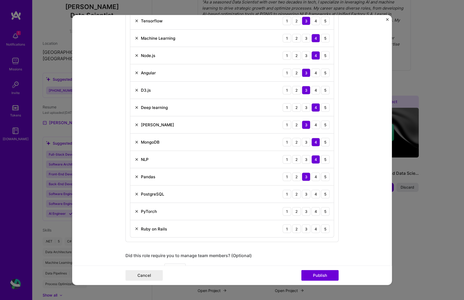
scroll to position [373, 0]
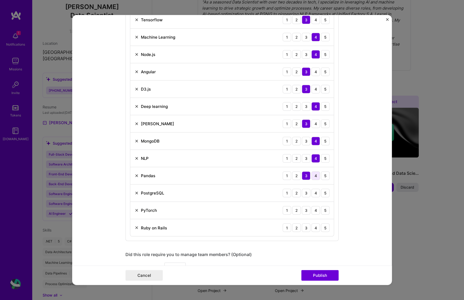
click at [314, 176] on div "4" at bounding box center [315, 175] width 9 height 9
click at [306, 190] on div "3" at bounding box center [306, 193] width 9 height 9
click at [307, 210] on div "3" at bounding box center [306, 210] width 9 height 9
click at [307, 228] on div "3" at bounding box center [306, 227] width 9 height 9
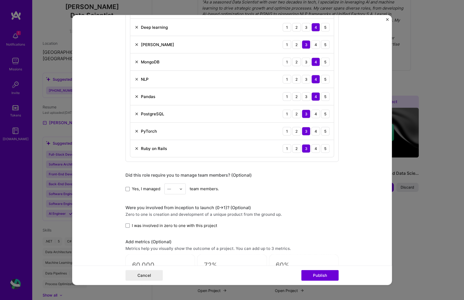
scroll to position [453, 0]
click at [127, 188] on span at bounding box center [127, 188] width 4 height 4
click at [0, 0] on input "Yes, I managed" at bounding box center [0, 0] width 0 height 0
click at [167, 188] on div "—" at bounding box center [169, 188] width 4 height 6
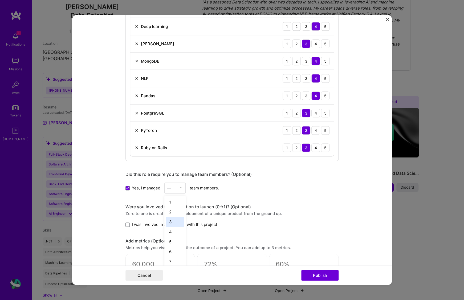
click at [171, 218] on div "3" at bounding box center [175, 222] width 18 height 10
click at [108, 217] on form "Editing suggested project This project is suggested based on your LinkedIn, res…" at bounding box center [232, 150] width 320 height 270
click at [172, 189] on input "text" at bounding box center [171, 188] width 9 height 6
click at [171, 218] on div "4" at bounding box center [175, 222] width 18 height 10
click at [106, 208] on form "Editing suggested project This project is suggested based on your LinkedIn, res…" at bounding box center [232, 150] width 320 height 270
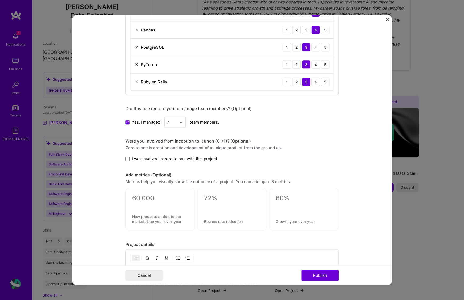
scroll to position [560, 0]
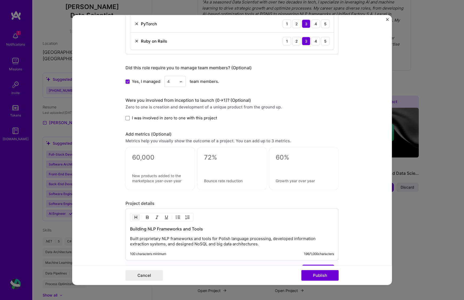
click at [128, 117] on label "I was involved in zero to one with this project" at bounding box center [171, 118] width 92 height 6
click at [0, 0] on input "I was involved in zero to one with this project" at bounding box center [0, 0] width 0 height 0
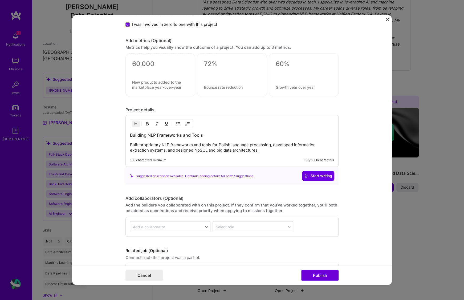
scroll to position [666, 0]
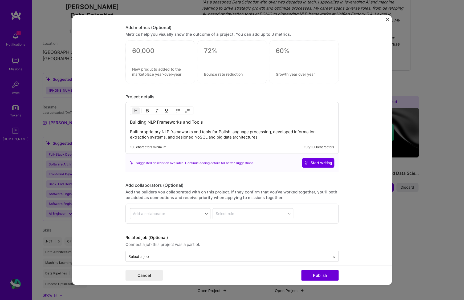
click at [276, 135] on p "Built proprietary NLP frameworks and tools for Polish language processing, deve…" at bounding box center [232, 134] width 204 height 11
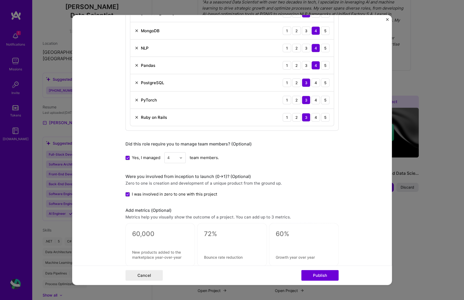
scroll to position [457, 0]
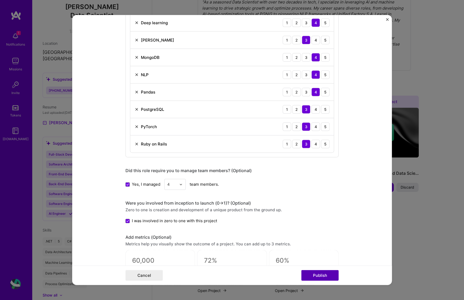
click at [313, 276] on button "Publish" at bounding box center [319, 275] width 37 height 11
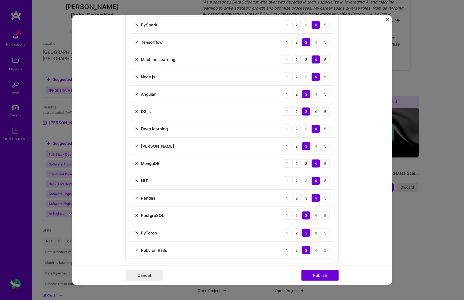
scroll to position [381, 0]
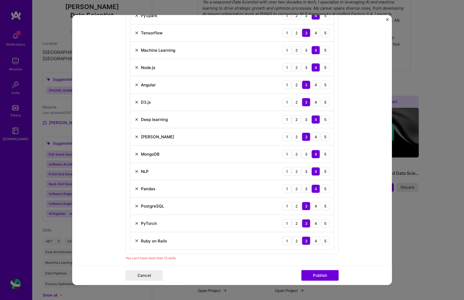
click at [135, 101] on img at bounding box center [137, 102] width 4 height 4
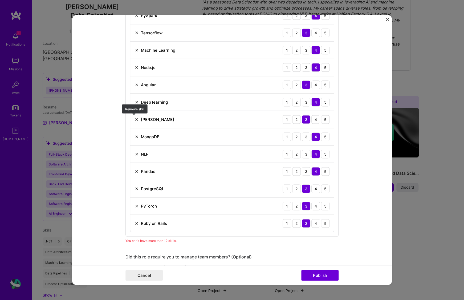
click at [135, 118] on img at bounding box center [137, 119] width 4 height 4
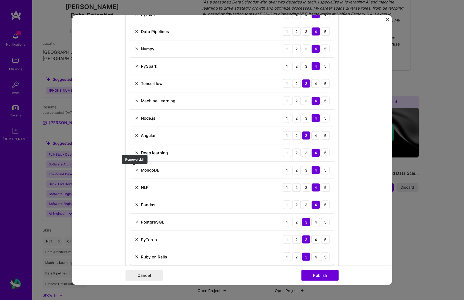
scroll to position [328, 0]
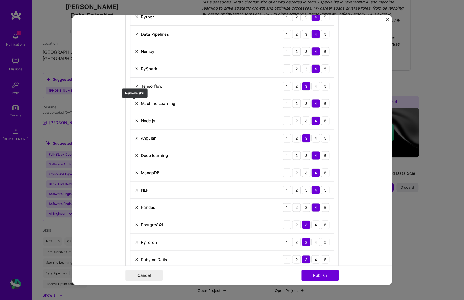
click at [135, 102] on img at bounding box center [137, 103] width 4 height 4
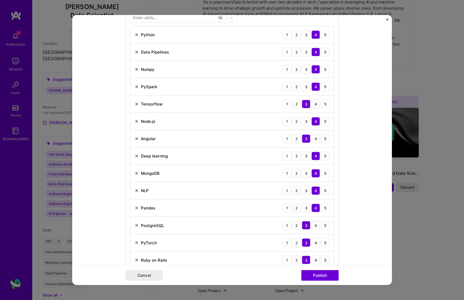
scroll to position [301, 0]
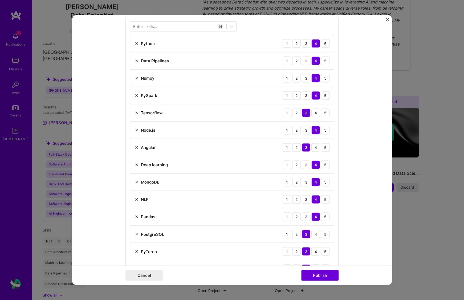
click at [136, 95] on img at bounding box center [137, 95] width 4 height 4
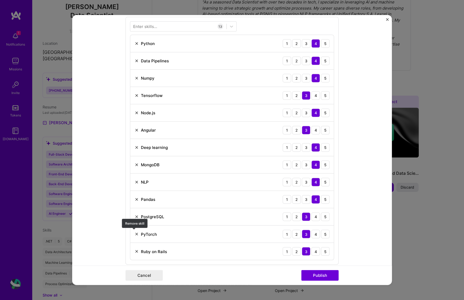
click at [135, 234] on img at bounding box center [137, 234] width 4 height 4
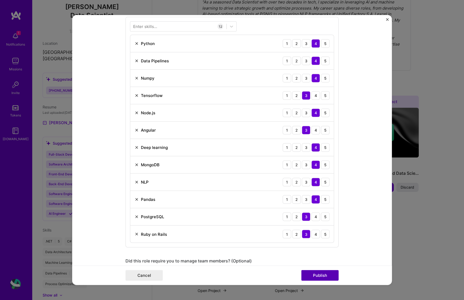
click at [323, 274] on button "Publish" at bounding box center [319, 275] width 37 height 11
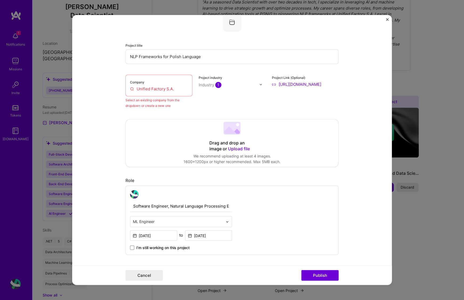
scroll to position [35, 0]
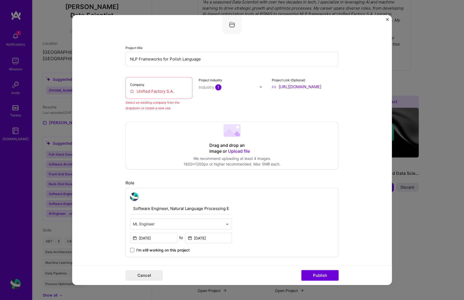
click at [165, 91] on input "Unified Factory S.A." at bounding box center [159, 91] width 58 height 6
drag, startPoint x: 175, startPoint y: 91, endPoint x: 130, endPoint y: 92, distance: 44.5
click at [130, 92] on input "Unified Factory S.A." at bounding box center [159, 91] width 58 height 6
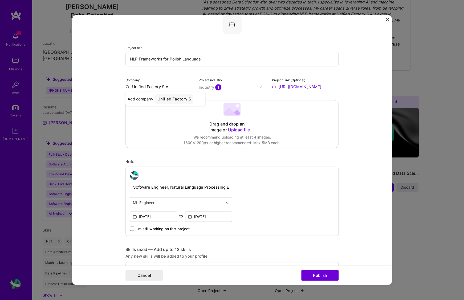
type input "Unified Factory S.A."
click at [163, 97] on div "Unified Factory S.A." at bounding box center [176, 98] width 43 height 9
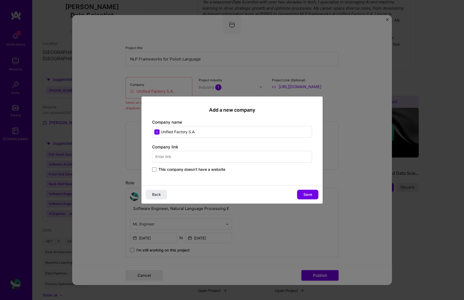
click at [174, 155] on input "text" at bounding box center [232, 157] width 160 height 12
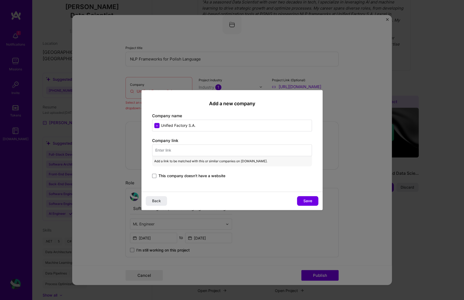
paste input "[URL][DOMAIN_NAME]"
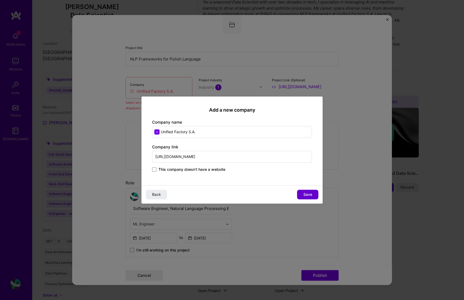
type input "[URL][DOMAIN_NAME]"
click at [301, 193] on button "Save" at bounding box center [307, 195] width 21 height 10
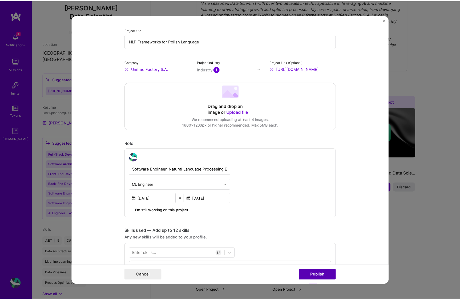
scroll to position [62, 0]
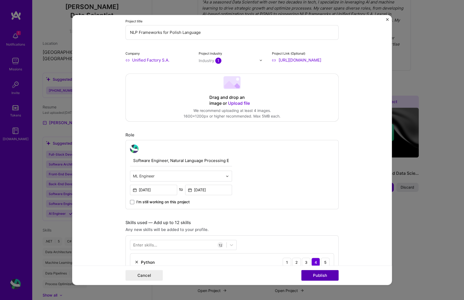
click at [309, 276] on button "Publish" at bounding box center [319, 275] width 37 height 11
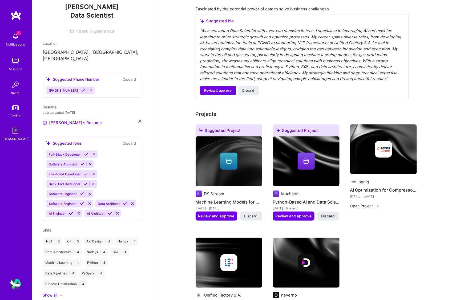
scroll to position [98, 0]
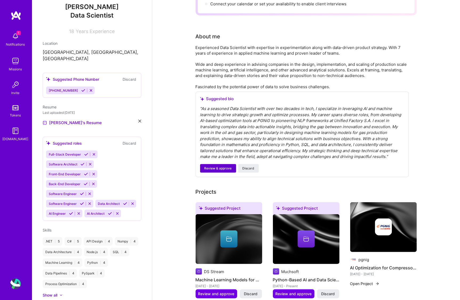
click at [220, 167] on span "Review & approve" at bounding box center [217, 168] width 27 height 5
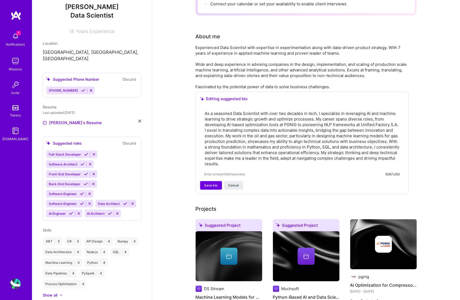
click at [327, 147] on textarea "As a seasoned Data Scientist with over two decades in tech, I specialize in lev…" at bounding box center [302, 138] width 196 height 57
type textarea "As a seasoned Data Scientist with over two decades in tech, I specialize in lev…"
click at [213, 183] on span "Save bio" at bounding box center [210, 185] width 13 height 5
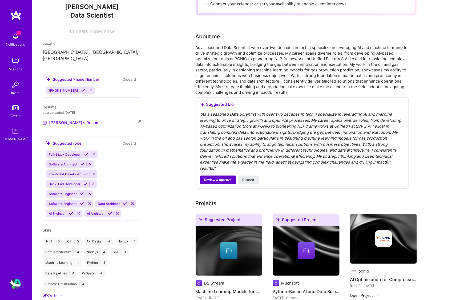
click at [220, 177] on span "Review & approve" at bounding box center [217, 179] width 27 height 5
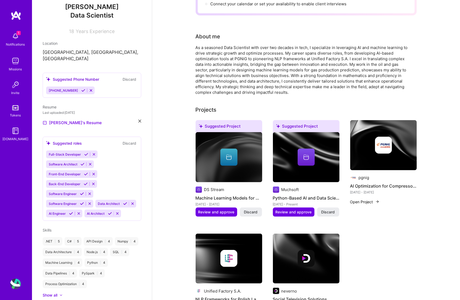
scroll to position [0, 0]
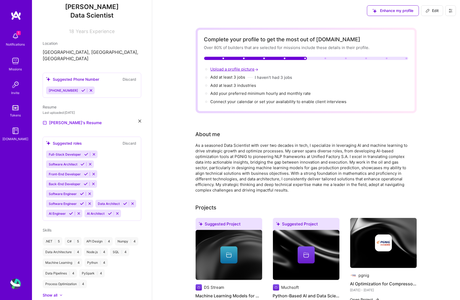
click at [247, 70] on span "Upload a profile picture →" at bounding box center [234, 69] width 49 height 5
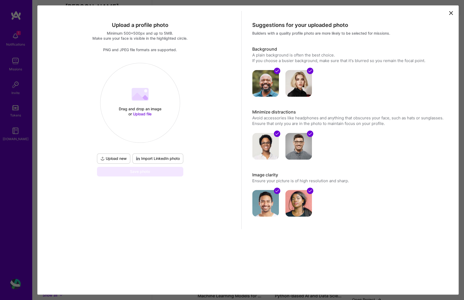
click at [151, 159] on span "Import LinkedIn photo" at bounding box center [158, 158] width 44 height 5
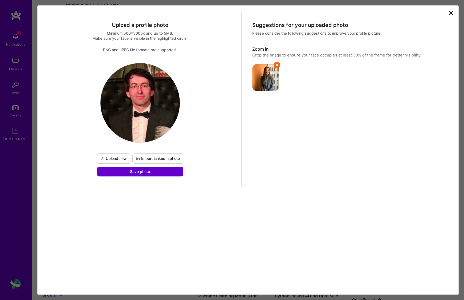
click at [137, 171] on span "Save photo" at bounding box center [140, 171] width 20 height 5
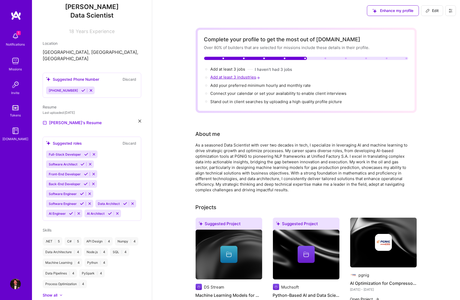
click at [256, 78] on span "Add at least 3 industries →" at bounding box center [235, 77] width 51 height 5
select select "US"
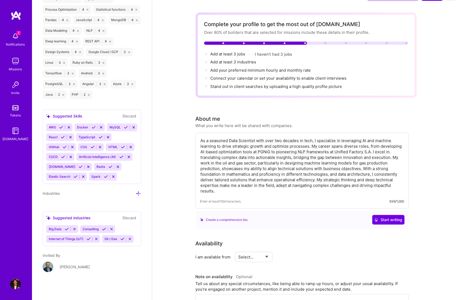
scroll to position [27, 0]
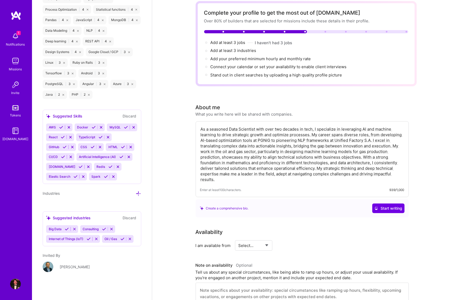
click at [102, 239] on div "Oil / Gas" at bounding box center [110, 239] width 17 height 8
click at [120, 240] on icon at bounding box center [122, 239] width 4 height 4
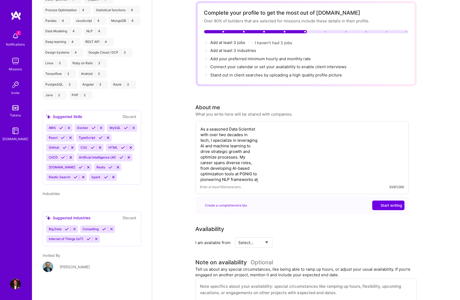
scroll to position [278, 0]
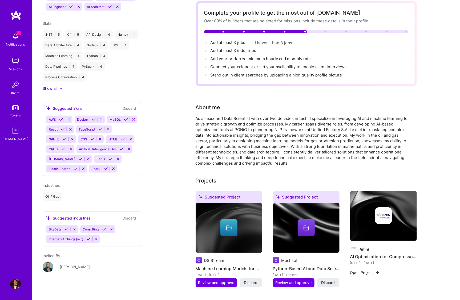
click at [104, 230] on icon at bounding box center [104, 229] width 4 height 4
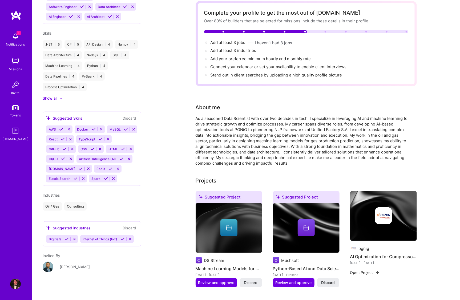
click at [99, 202] on div "Oil / Gas Consulting" at bounding box center [92, 206] width 99 height 9
click at [91, 202] on div "Oil / Gas Consulting" at bounding box center [92, 206] width 99 height 9
click at [80, 235] on div "Big Data Internet of Things (IoT)" at bounding box center [92, 239] width 92 height 8
click at [96, 225] on div "Suggested industries Discard" at bounding box center [92, 228] width 92 height 6
click at [91, 192] on div "Industries Oil / Gas Consulting" at bounding box center [92, 201] width 99 height 18
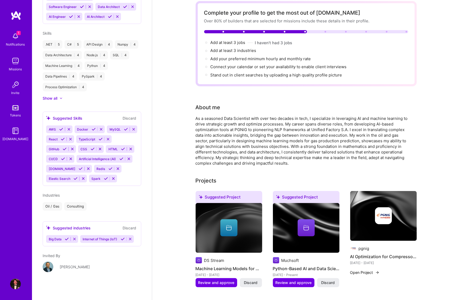
click at [56, 193] on span "Industries" at bounding box center [51, 195] width 17 height 5
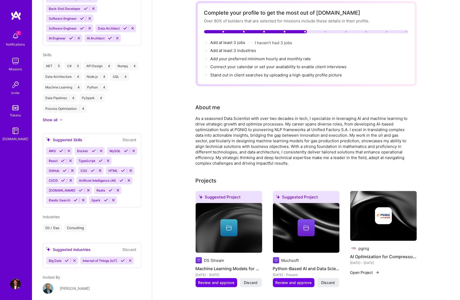
scroll to position [224, 0]
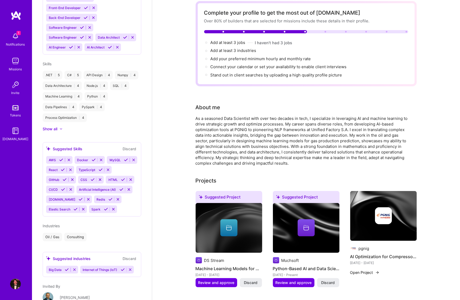
click at [67, 182] on icon at bounding box center [65, 180] width 4 height 4
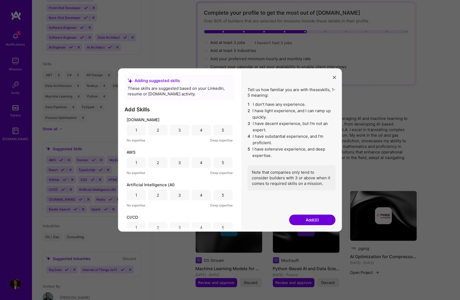
click at [222, 132] on div "5" at bounding box center [223, 130] width 2 height 6
click at [162, 165] on div "2" at bounding box center [157, 162] width 19 height 11
click at [195, 196] on div "4" at bounding box center [201, 195] width 19 height 11
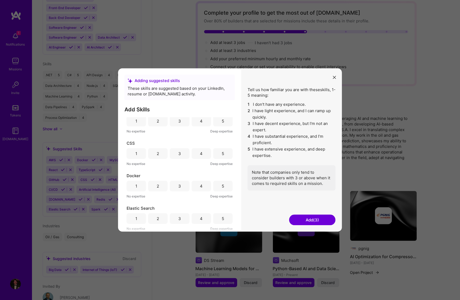
scroll to position [53, 0]
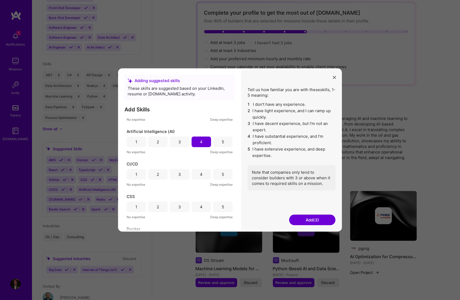
click at [178, 176] on div "3" at bounding box center [179, 175] width 3 height 6
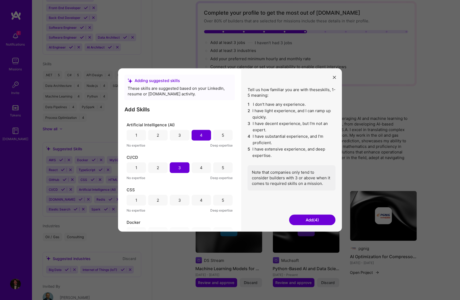
scroll to position [80, 0]
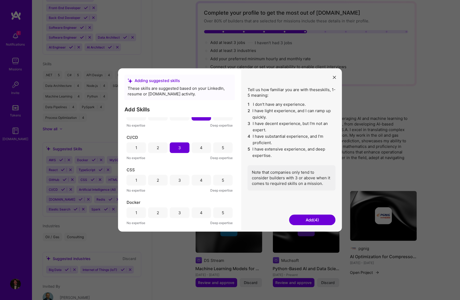
click at [176, 180] on div "3" at bounding box center [179, 180] width 19 height 11
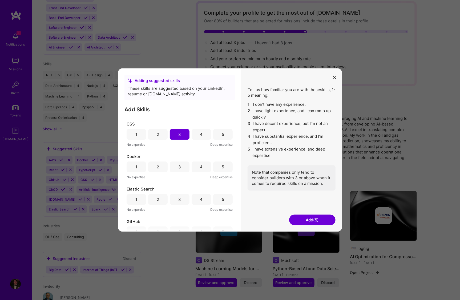
scroll to position [133, 0]
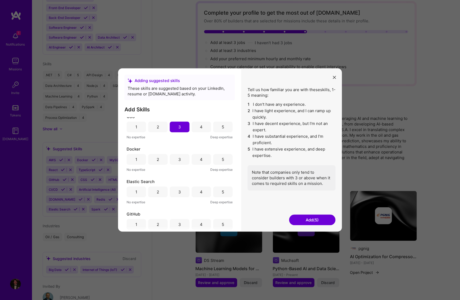
click at [178, 160] on div "3" at bounding box center [179, 160] width 3 height 6
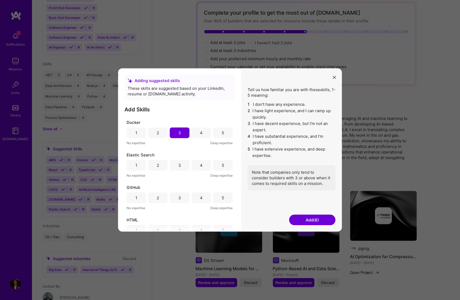
click at [177, 167] on div "3" at bounding box center [179, 165] width 19 height 11
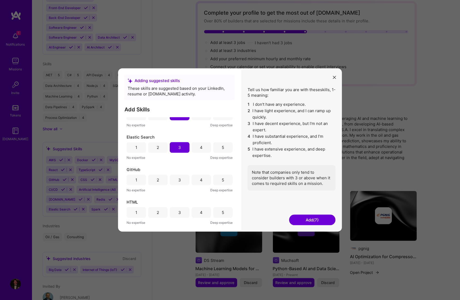
scroll to position [213, 0]
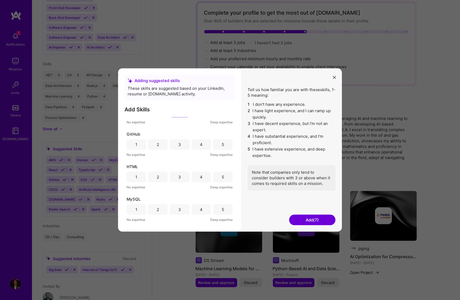
click at [195, 145] on div "4" at bounding box center [201, 144] width 19 height 11
click at [196, 177] on div "4" at bounding box center [201, 177] width 19 height 11
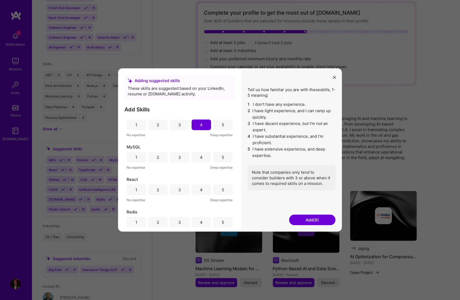
scroll to position [266, 0]
click at [181, 158] on div "3" at bounding box center [179, 156] width 19 height 11
click at [141, 191] on div "1" at bounding box center [136, 189] width 19 height 11
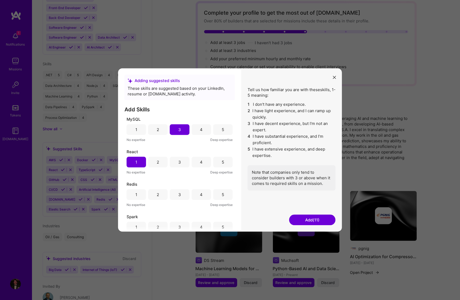
click at [179, 196] on div "3" at bounding box center [179, 195] width 3 height 6
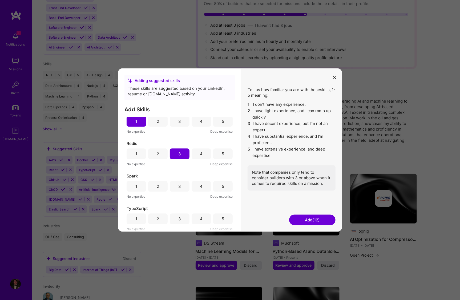
scroll to position [53, 0]
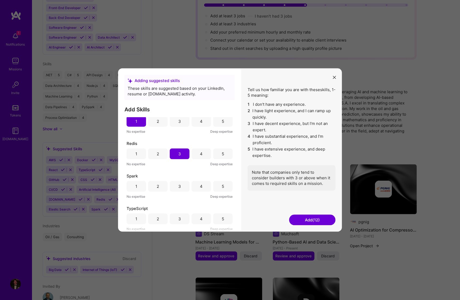
click at [164, 189] on div "2" at bounding box center [157, 186] width 19 height 11
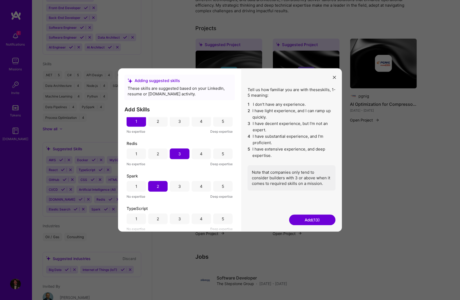
scroll to position [187, 0]
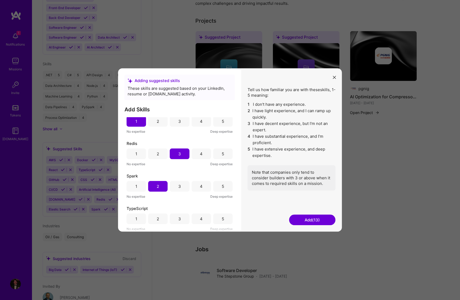
click at [162, 218] on div "2" at bounding box center [157, 219] width 19 height 11
click at [301, 220] on button "Add (14)" at bounding box center [312, 220] width 46 height 11
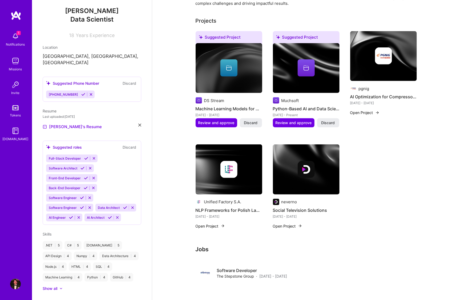
scroll to position [81, 0]
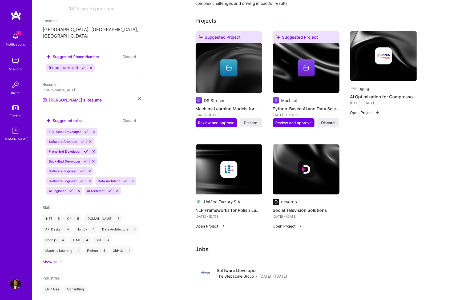
click at [73, 189] on icon at bounding box center [71, 191] width 4 height 4
click at [114, 184] on div "Full-Stack Developer Software Architect Front-End Developer Back-End Developer …" at bounding box center [92, 161] width 92 height 67
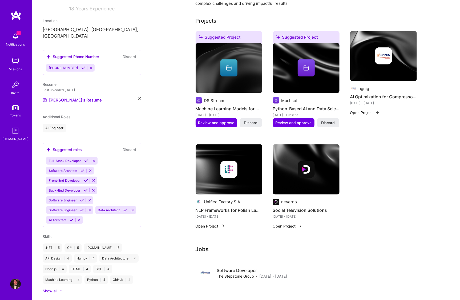
click at [74, 218] on icon at bounding box center [72, 220] width 4 height 4
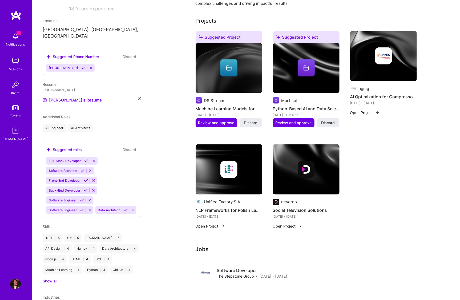
click at [123, 212] on icon at bounding box center [125, 210] width 4 height 4
click at [81, 208] on icon at bounding box center [82, 210] width 4 height 4
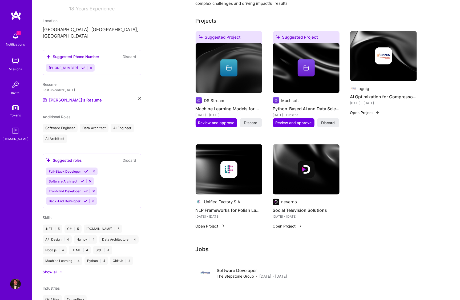
click at [86, 169] on icon at bounding box center [86, 171] width 4 height 4
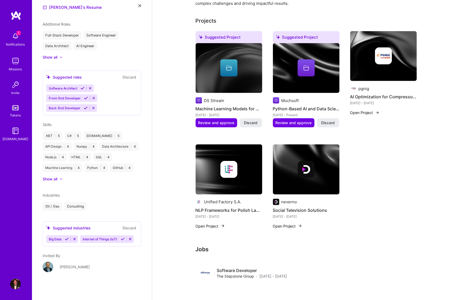
scroll to position [187, 0]
click at [128, 240] on icon at bounding box center [130, 239] width 4 height 4
click at [75, 238] on icon at bounding box center [74, 239] width 4 height 4
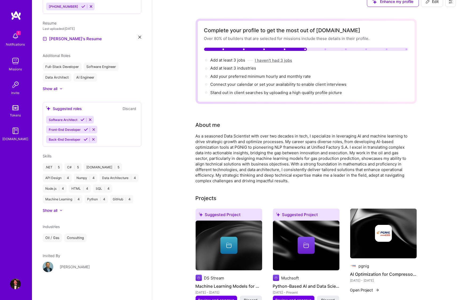
scroll to position [0, 0]
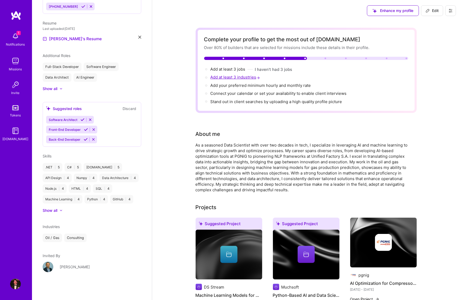
click at [245, 77] on span "Add at least 3 industries →" at bounding box center [235, 77] width 51 height 5
select select "US"
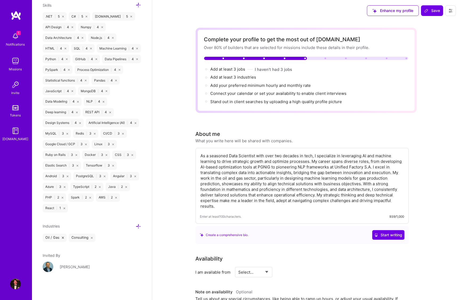
scroll to position [500, 0]
click at [136, 225] on icon at bounding box center [139, 227] width 6 height 6
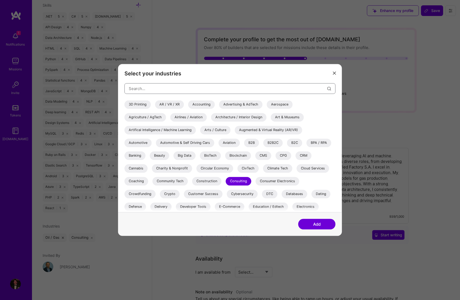
click at [175, 90] on input "modal" at bounding box center [228, 89] width 199 height 14
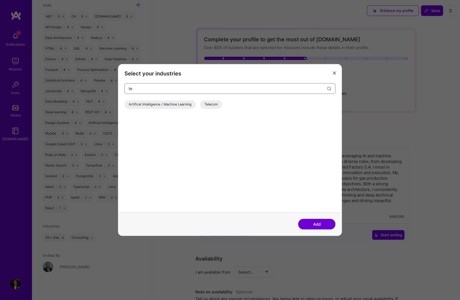
type input "t"
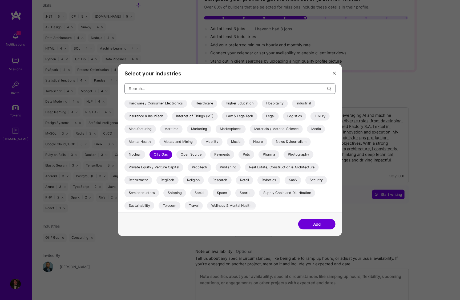
scroll to position [53, 0]
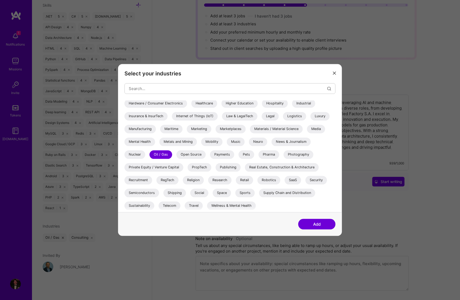
click at [202, 192] on div "Social" at bounding box center [199, 193] width 18 height 9
click at [270, 192] on div "Supply Chain and Distribution" at bounding box center [287, 193] width 56 height 9
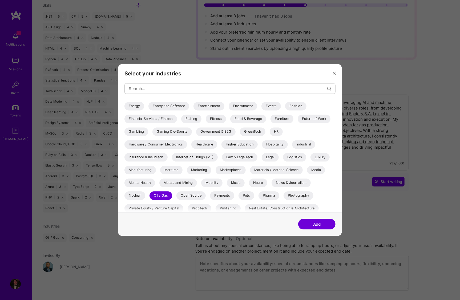
scroll to position [101, 0]
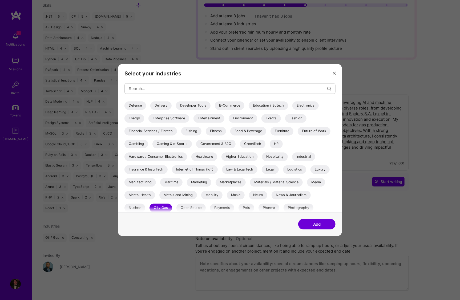
click at [192, 107] on div "Developer Tools" at bounding box center [193, 106] width 35 height 9
click at [224, 107] on div "E-Commerce" at bounding box center [230, 106] width 30 height 9
click at [135, 120] on div "Energy" at bounding box center [134, 118] width 20 height 9
click at [167, 131] on div "Financial Services / Fintech" at bounding box center [150, 131] width 52 height 9
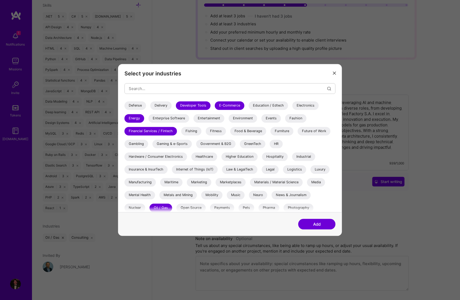
scroll to position [128, 0]
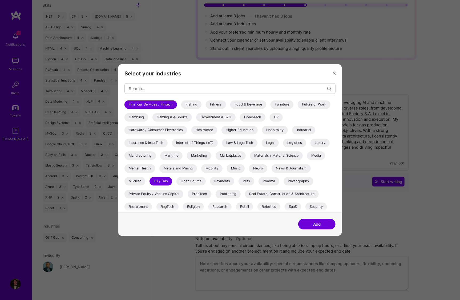
click at [206, 156] on div "Marketing" at bounding box center [199, 156] width 25 height 9
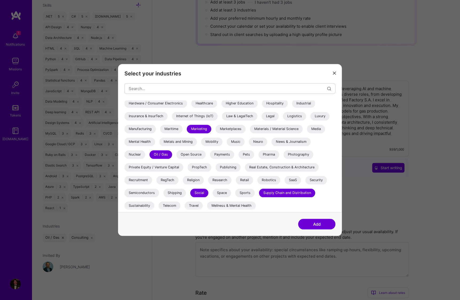
scroll to position [80, 0]
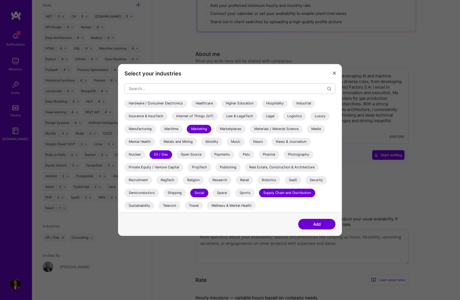
click at [262, 154] on div "Pharma" at bounding box center [268, 155] width 21 height 9
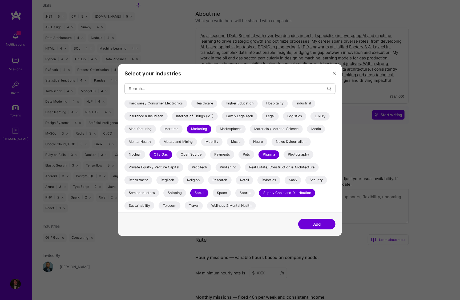
scroll to position [133, 0]
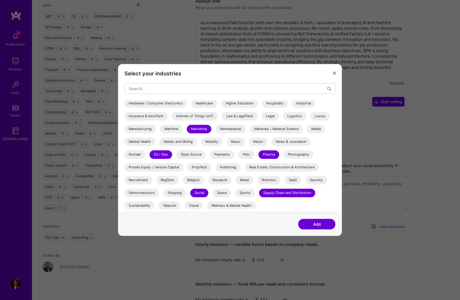
click at [245, 182] on div "Retail" at bounding box center [244, 180] width 17 height 9
click at [326, 222] on button "Add" at bounding box center [316, 224] width 37 height 11
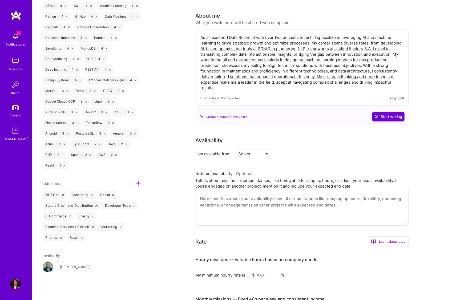
scroll to position [0, 0]
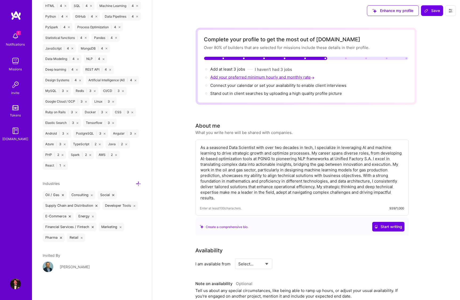
click at [262, 78] on span "Add your preferred minimum hourly and monthly rate →" at bounding box center [262, 77] width 105 height 5
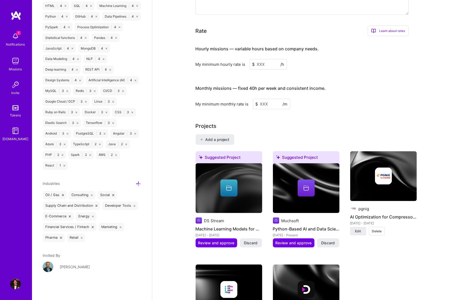
scroll to position [292, 0]
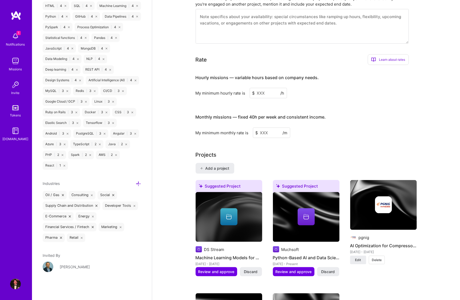
click at [262, 93] on input at bounding box center [268, 93] width 37 height 10
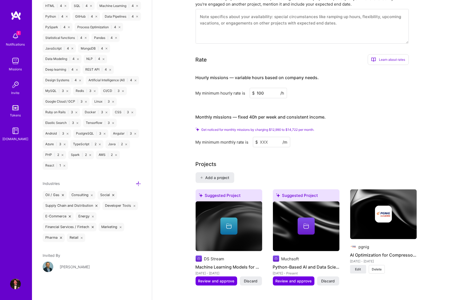
type input "100"
click at [268, 140] on input at bounding box center [271, 142] width 37 height 10
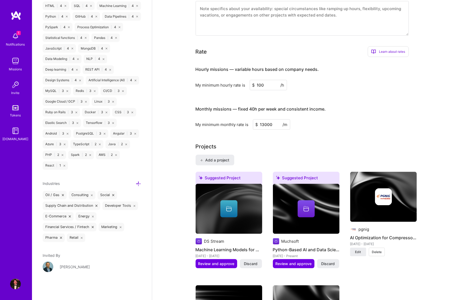
type input "13000"
click at [326, 106] on h3 "Monthly missions — fixed 40h per week and consistent income." at bounding box center [302, 109] width 213 height 17
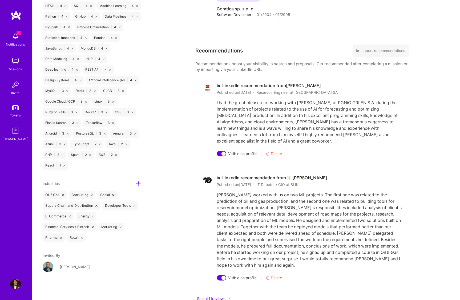
scroll to position [1195, 0]
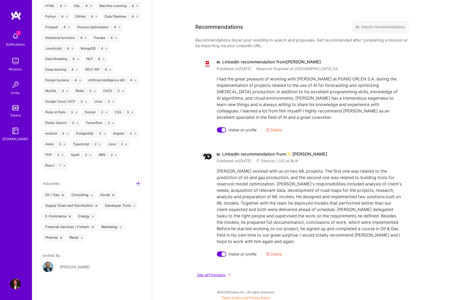
click at [221, 272] on button "See all 11 reviews" at bounding box center [302, 275] width 213 height 6
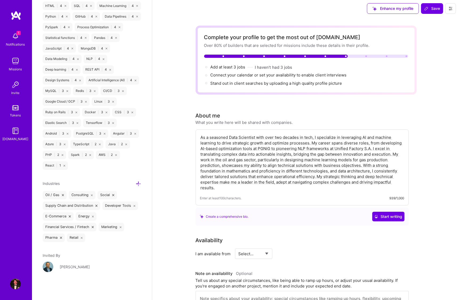
scroll to position [0, 0]
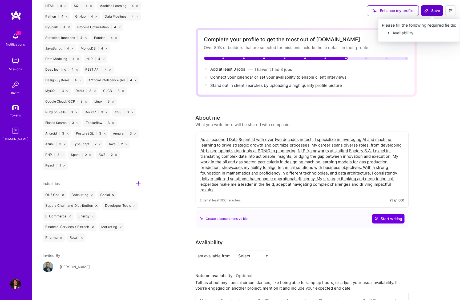
click at [430, 11] on span "Save" at bounding box center [432, 10] width 16 height 5
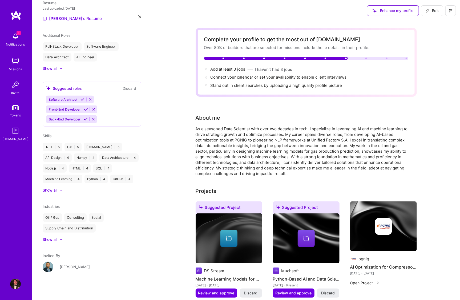
click at [436, 12] on span "Edit" at bounding box center [432, 10] width 13 height 5
select select "US"
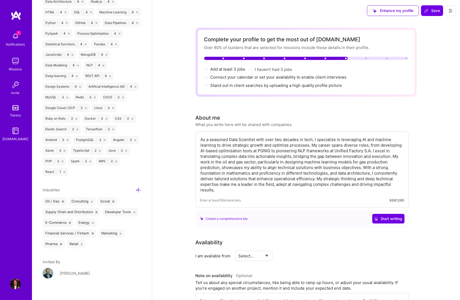
scroll to position [548, 0]
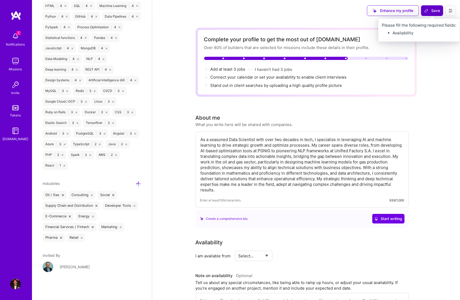
click at [434, 14] on button "Save" at bounding box center [432, 10] width 22 height 11
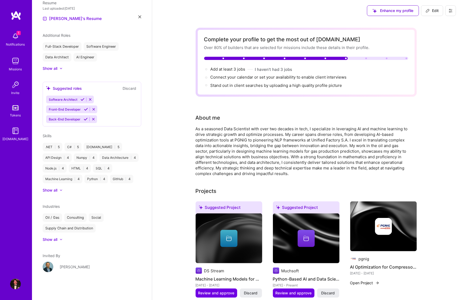
scroll to position [188, 0]
click at [449, 12] on icon at bounding box center [450, 11] width 4 height 4
click at [436, 21] on button "Settings" at bounding box center [436, 23] width 40 height 14
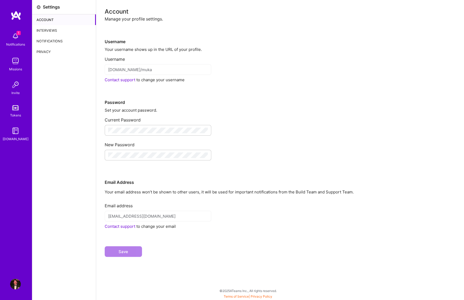
click at [55, 33] on div "Interviews" at bounding box center [64, 30] width 64 height 11
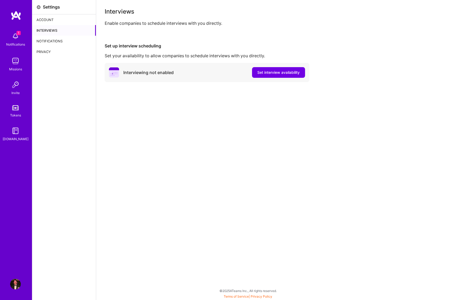
click at [50, 40] on div "Notifications" at bounding box center [64, 41] width 64 height 11
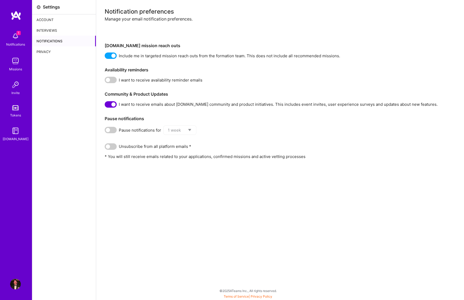
click at [113, 80] on span at bounding box center [111, 80] width 12 height 6
click at [106, 81] on input "checkbox" at bounding box center [106, 81] width 0 height 0
click at [53, 51] on div "Privacy" at bounding box center [64, 51] width 64 height 11
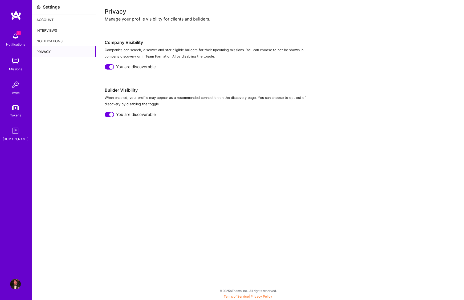
click at [19, 61] on img at bounding box center [15, 61] width 11 height 11
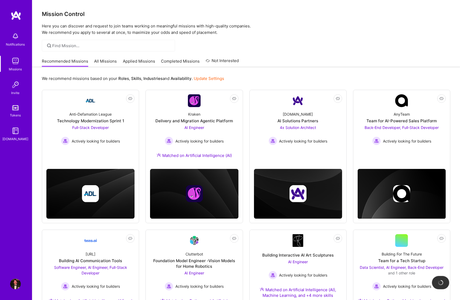
click at [17, 108] on img at bounding box center [15, 107] width 6 height 5
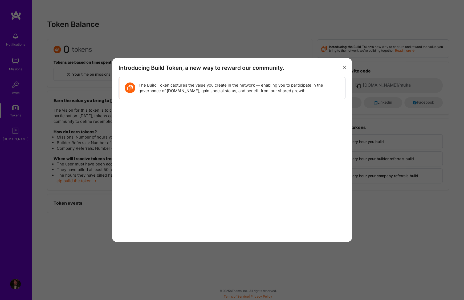
click at [345, 67] on icon "modal" at bounding box center [344, 67] width 3 height 3
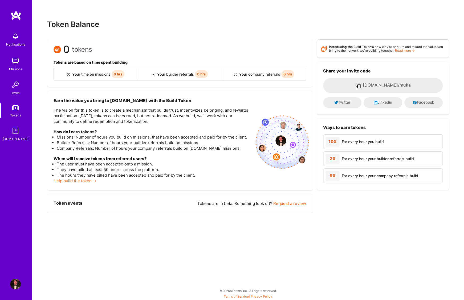
click at [15, 131] on img at bounding box center [15, 130] width 11 height 11
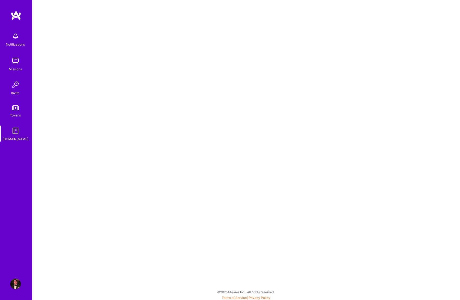
click at [15, 284] on img at bounding box center [15, 284] width 11 height 11
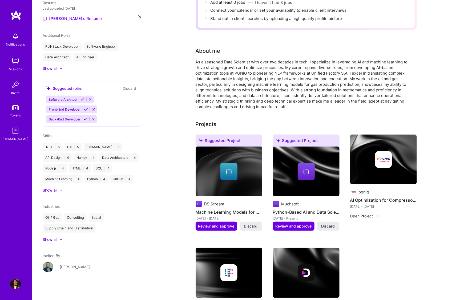
scroll to position [107, 0]
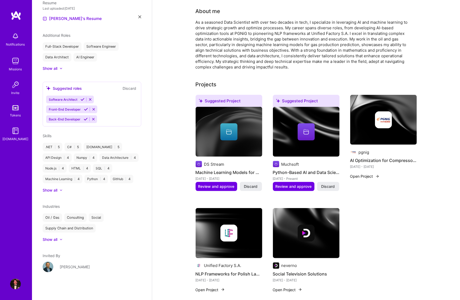
click at [50, 267] on img at bounding box center [48, 267] width 11 height 11
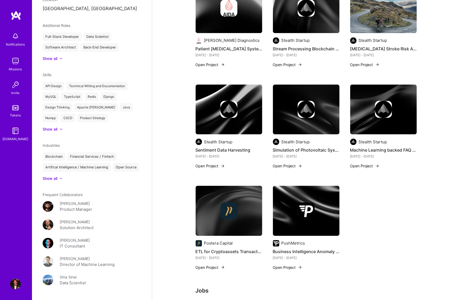
scroll to position [187, 0]
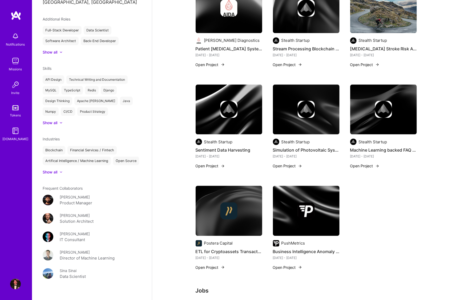
click at [59, 122] on div at bounding box center [60, 122] width 3 height 3
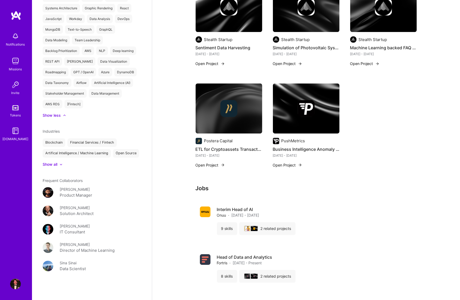
scroll to position [826, 0]
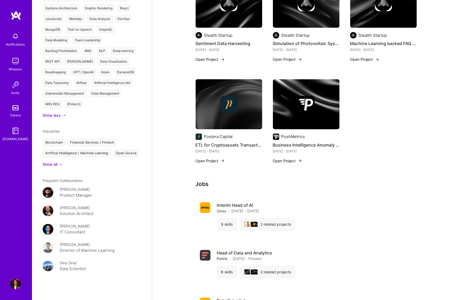
click at [66, 265] on div "Sina Sinai" at bounding box center [68, 263] width 17 height 6
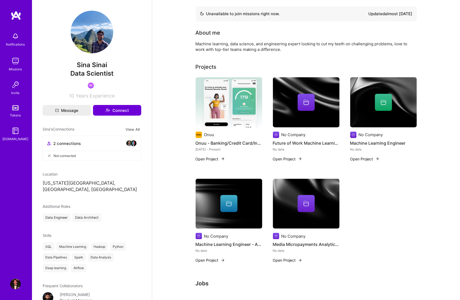
click at [15, 18] on img at bounding box center [16, 16] width 11 height 10
